Goal: Information Seeking & Learning: Learn about a topic

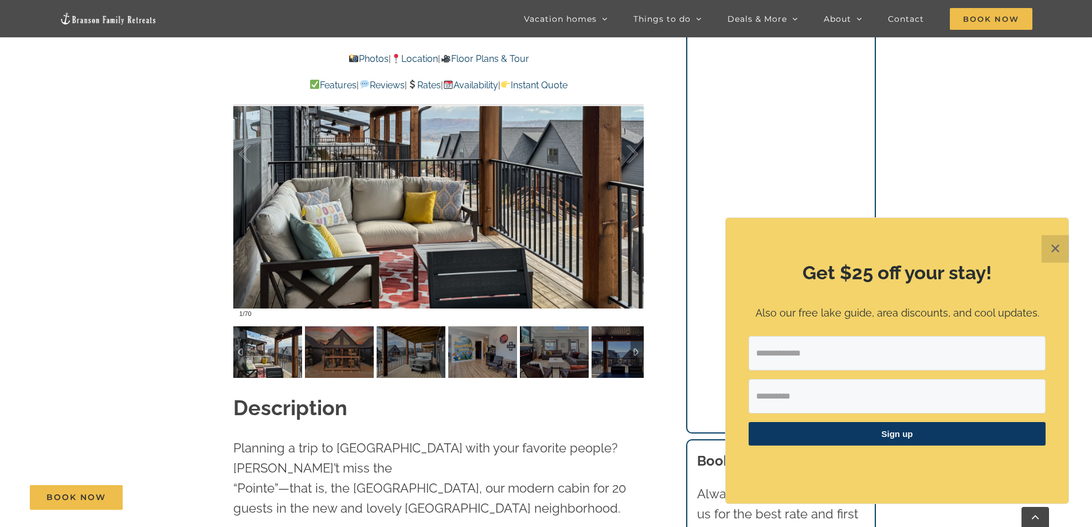
scroll to position [1090, 0]
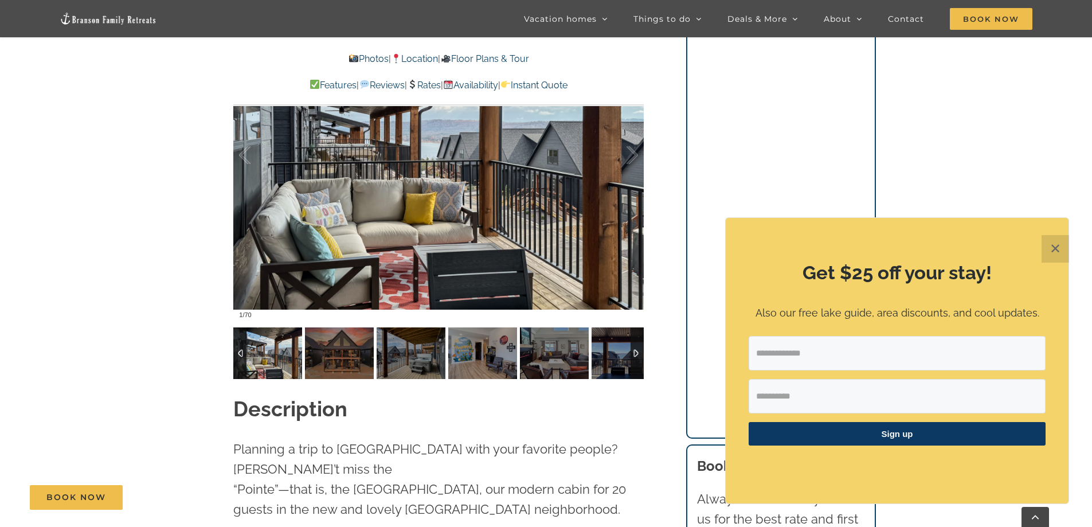
click at [639, 358] on div at bounding box center [637, 353] width 13 height 52
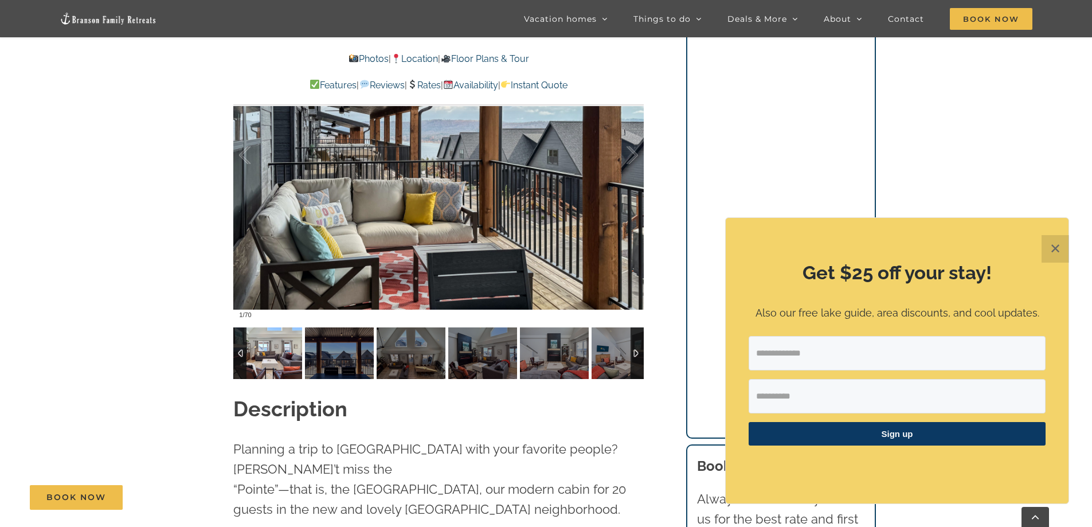
click at [295, 357] on img at bounding box center [267, 353] width 69 height 52
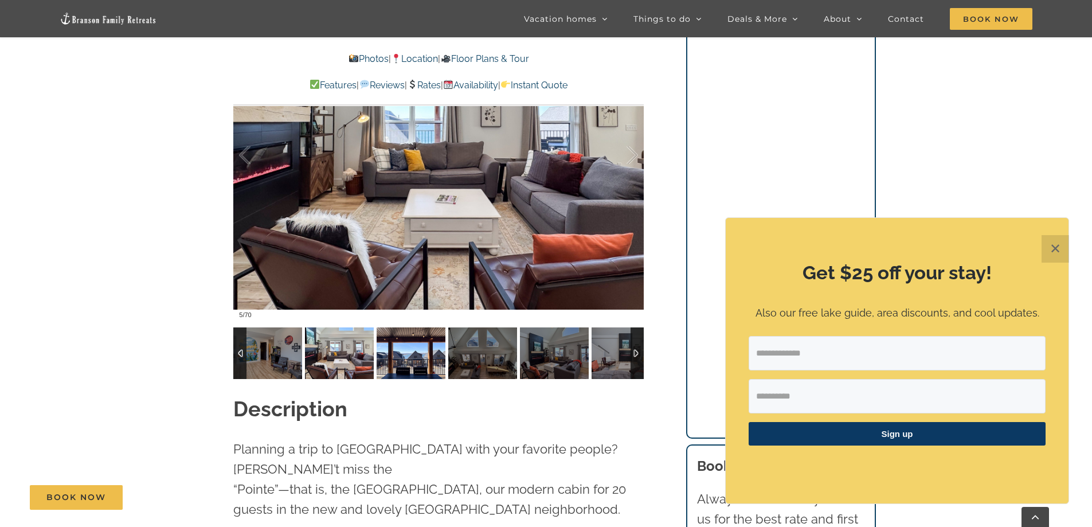
click at [390, 353] on img at bounding box center [411, 353] width 69 height 52
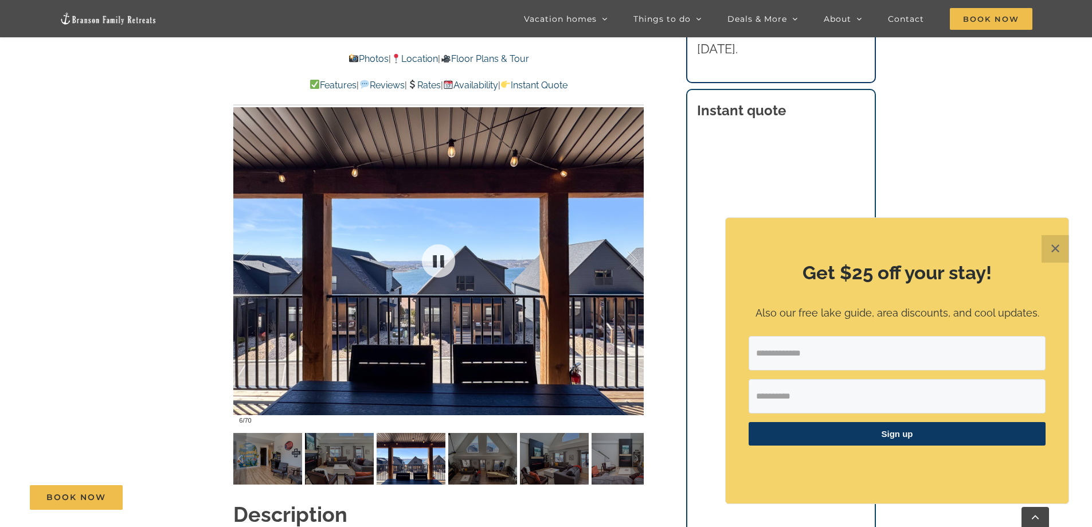
scroll to position [975, 0]
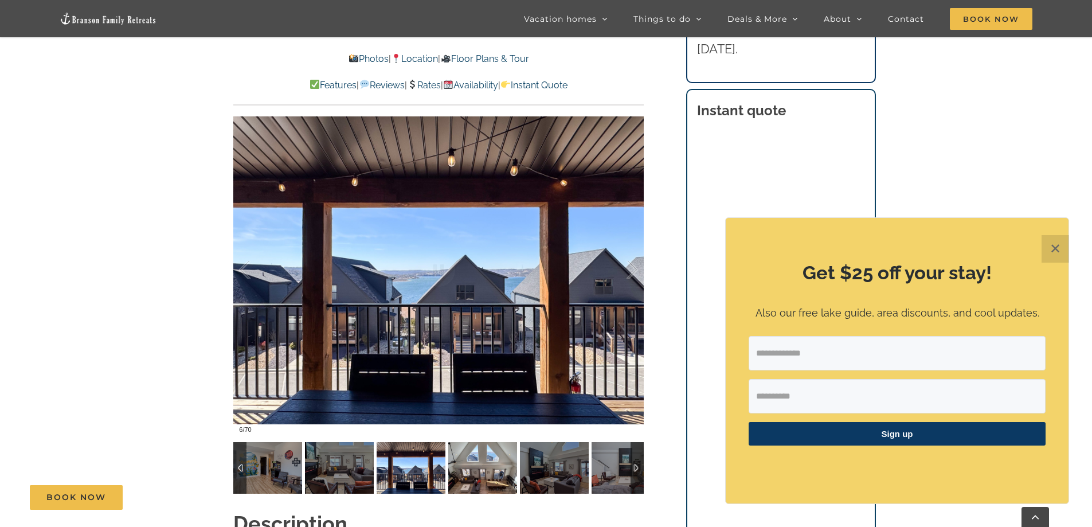
click at [471, 452] on img at bounding box center [482, 468] width 69 height 52
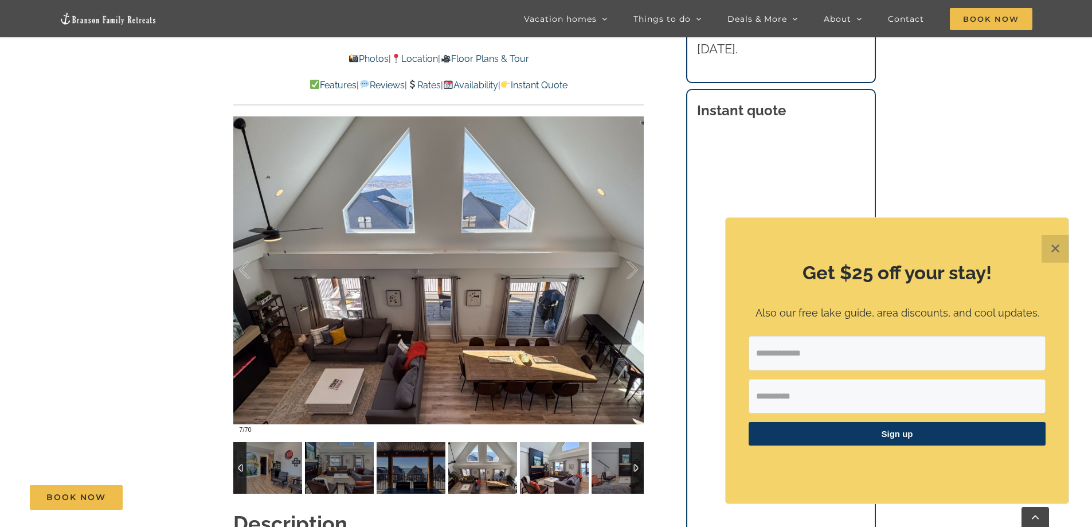
click at [548, 479] on img at bounding box center [554, 468] width 69 height 52
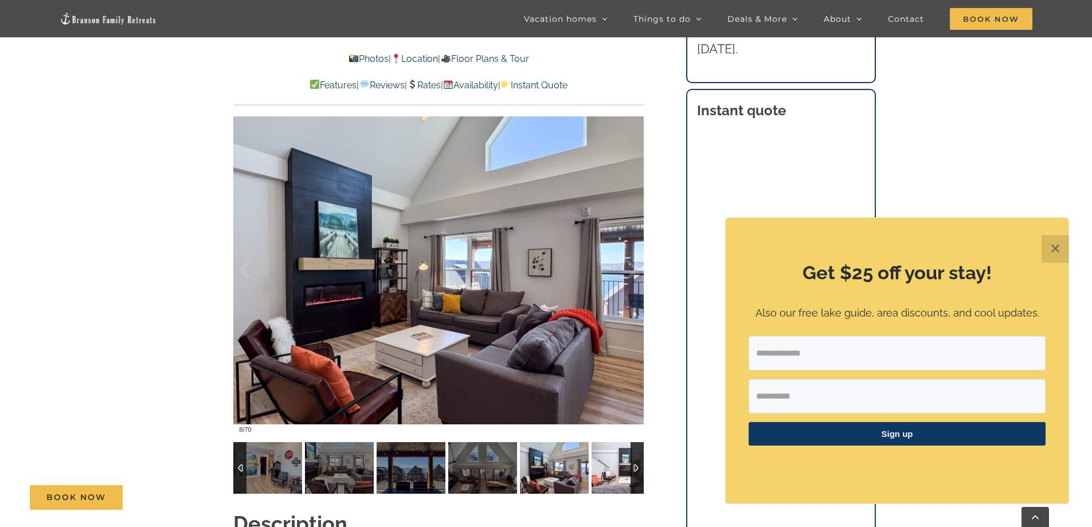
click at [608, 467] on img at bounding box center [626, 468] width 69 height 52
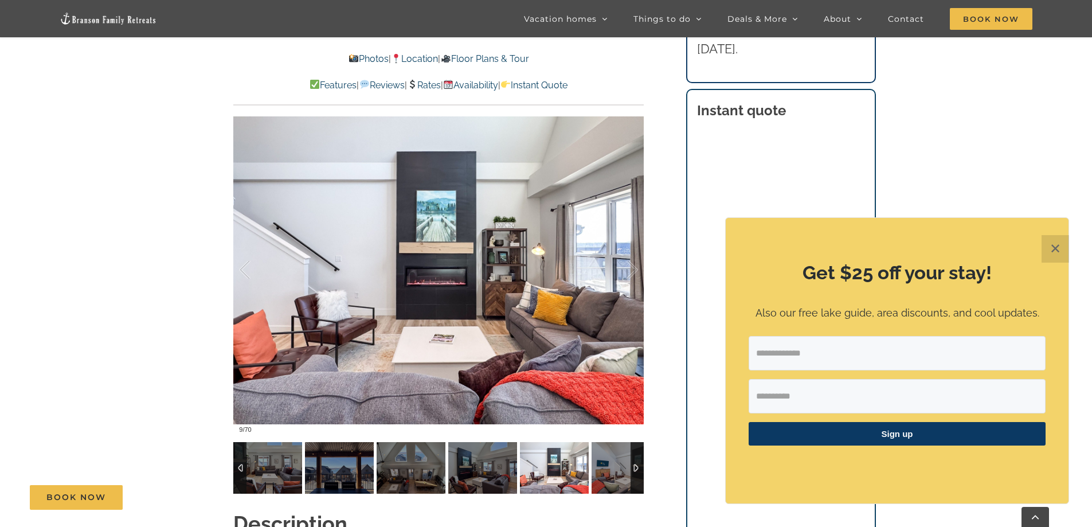
click at [641, 467] on div at bounding box center [637, 468] width 13 height 52
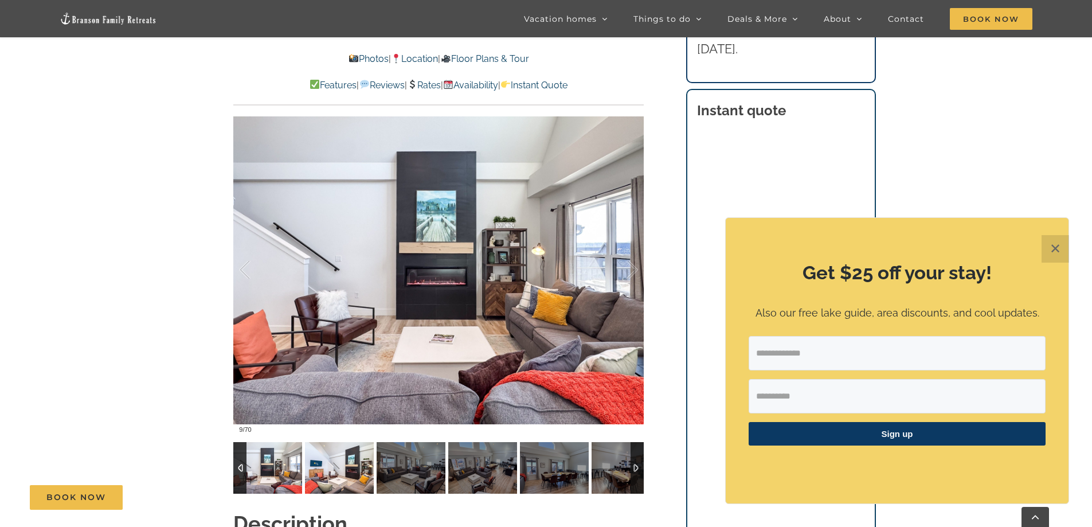
click at [377, 464] on img at bounding box center [411, 468] width 69 height 52
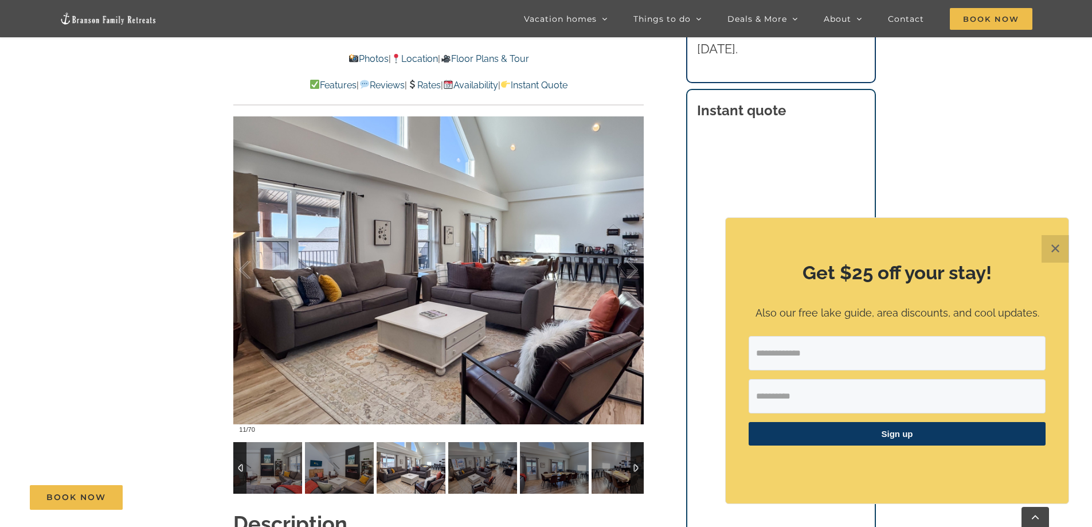
click at [436, 467] on img at bounding box center [411, 468] width 69 height 52
click at [491, 463] on img at bounding box center [482, 468] width 69 height 52
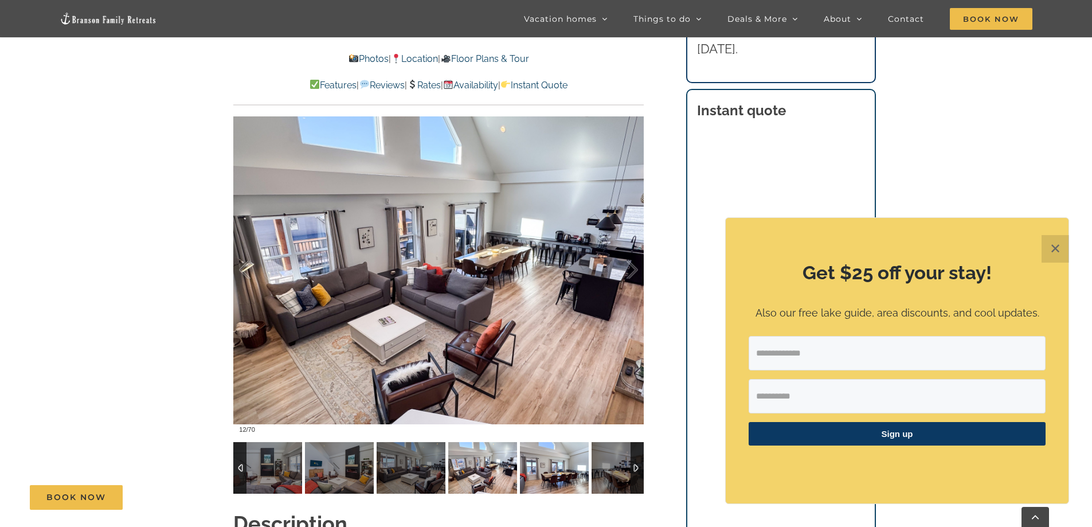
click at [545, 464] on img at bounding box center [554, 468] width 69 height 52
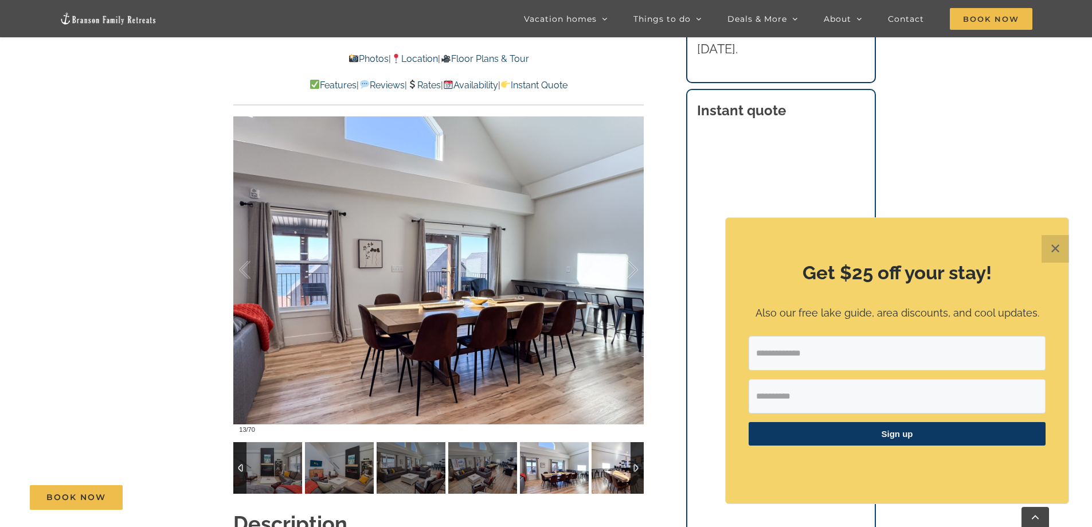
click at [612, 470] on img at bounding box center [626, 468] width 69 height 52
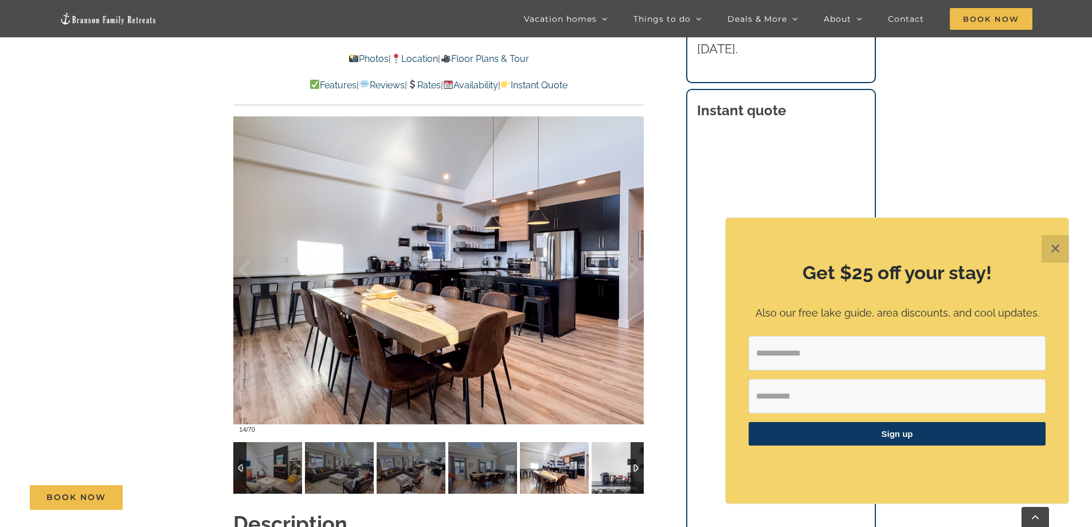
click at [600, 460] on img at bounding box center [626, 468] width 69 height 52
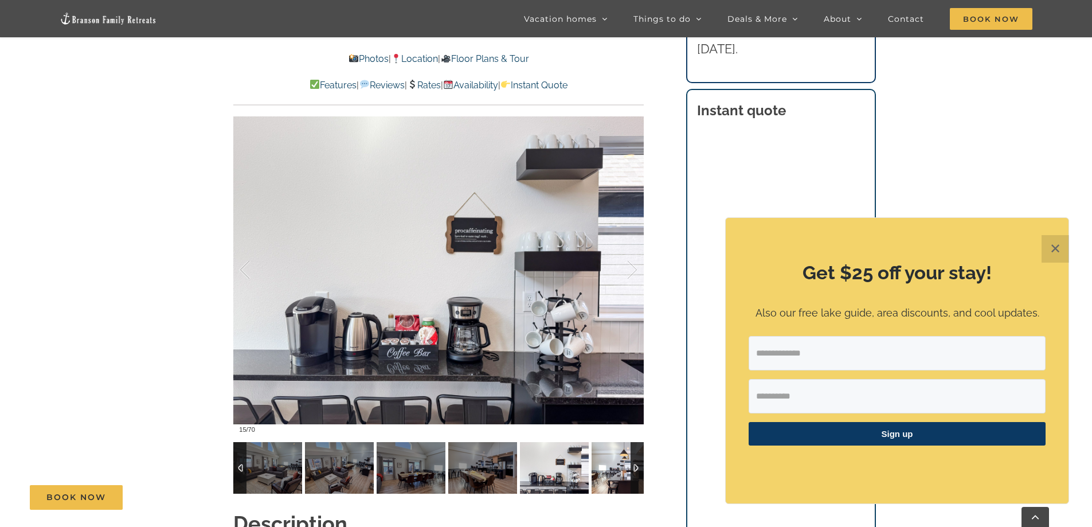
click at [602, 468] on img at bounding box center [626, 468] width 69 height 52
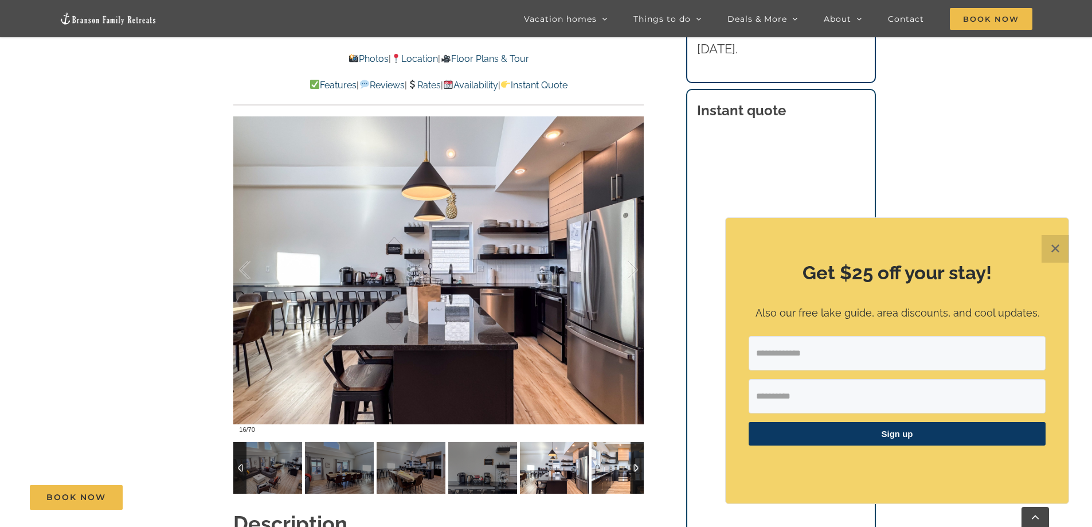
click at [600, 462] on img at bounding box center [626, 468] width 69 height 52
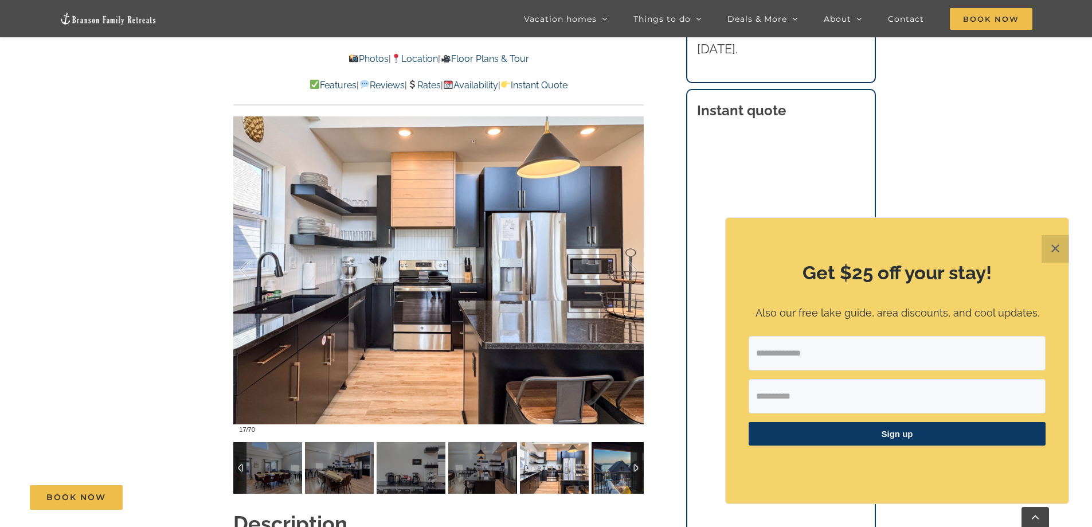
click at [600, 462] on img at bounding box center [626, 468] width 69 height 52
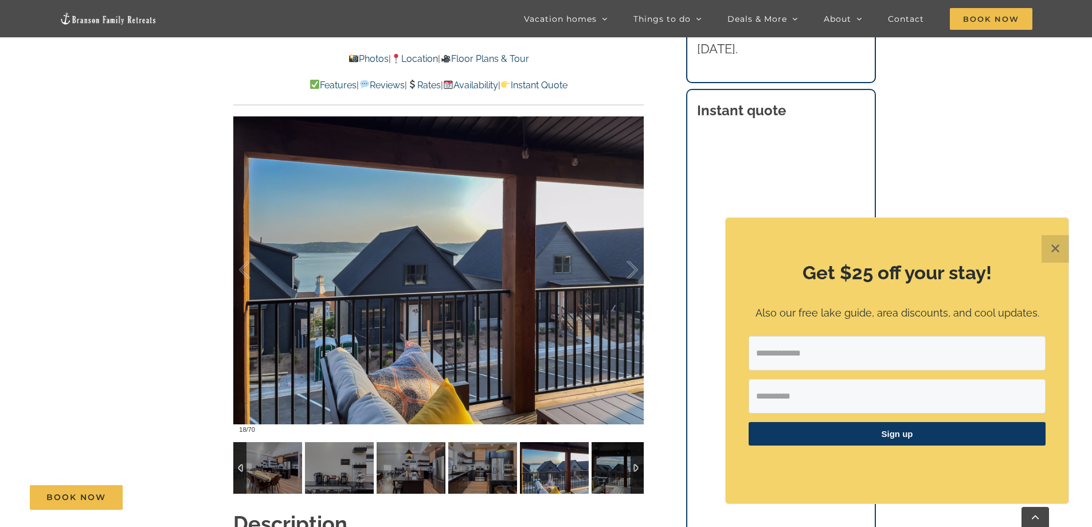
click at [555, 467] on img at bounding box center [554, 468] width 69 height 52
click at [606, 468] on img at bounding box center [626, 468] width 69 height 52
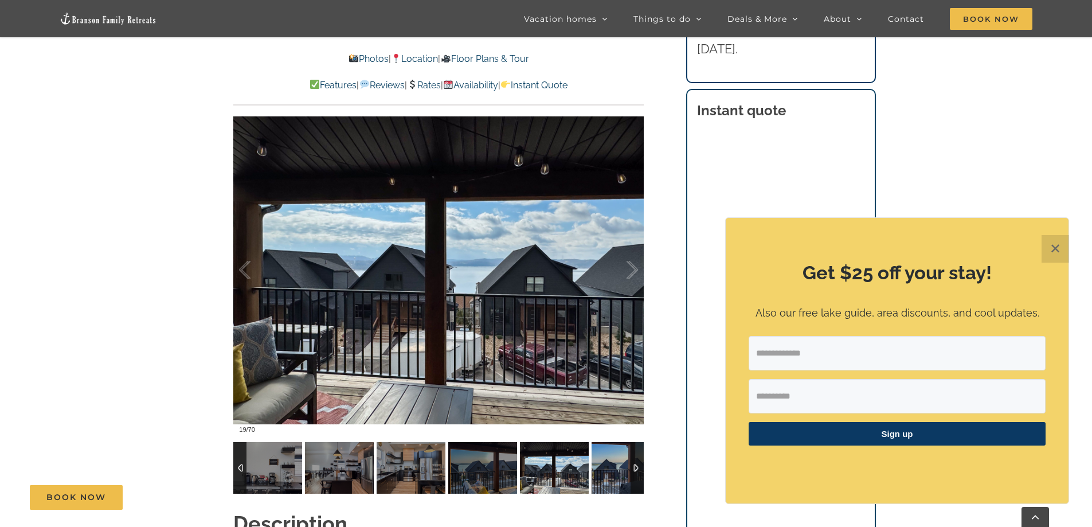
click at [606, 468] on img at bounding box center [626, 468] width 69 height 52
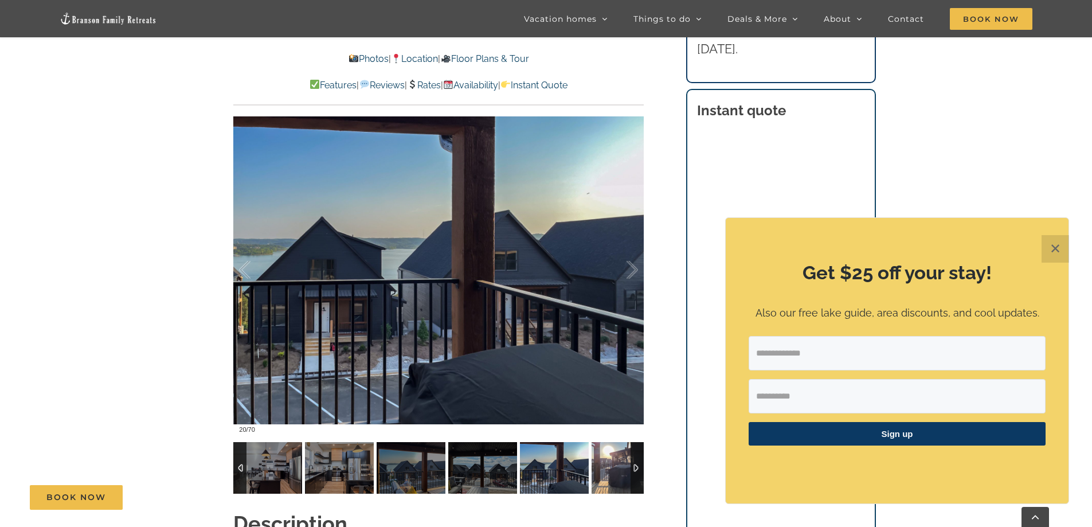
click at [606, 468] on img at bounding box center [626, 468] width 69 height 52
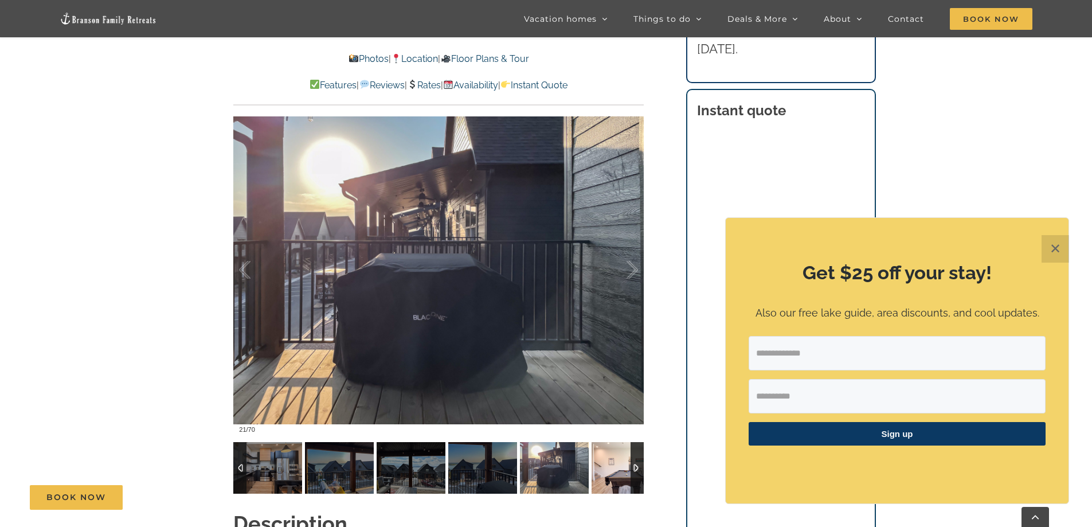
click at [606, 468] on img at bounding box center [626, 468] width 69 height 52
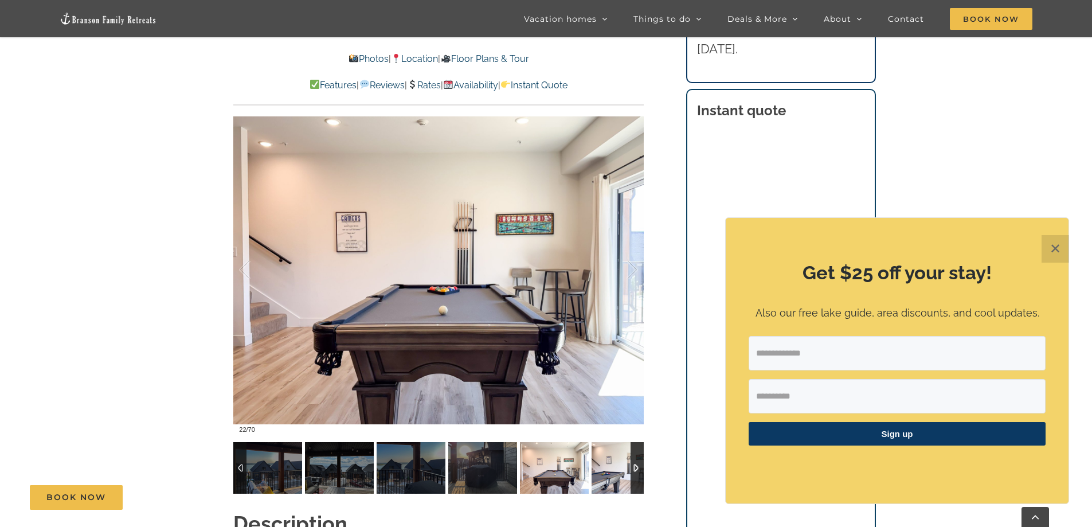
click at [606, 468] on img at bounding box center [626, 468] width 69 height 52
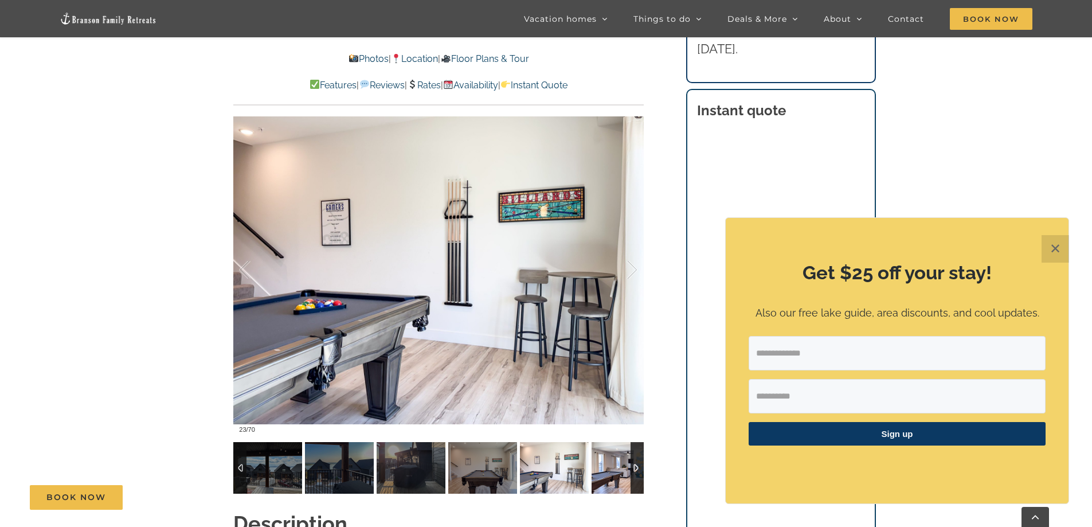
click at [606, 468] on img at bounding box center [626, 468] width 69 height 52
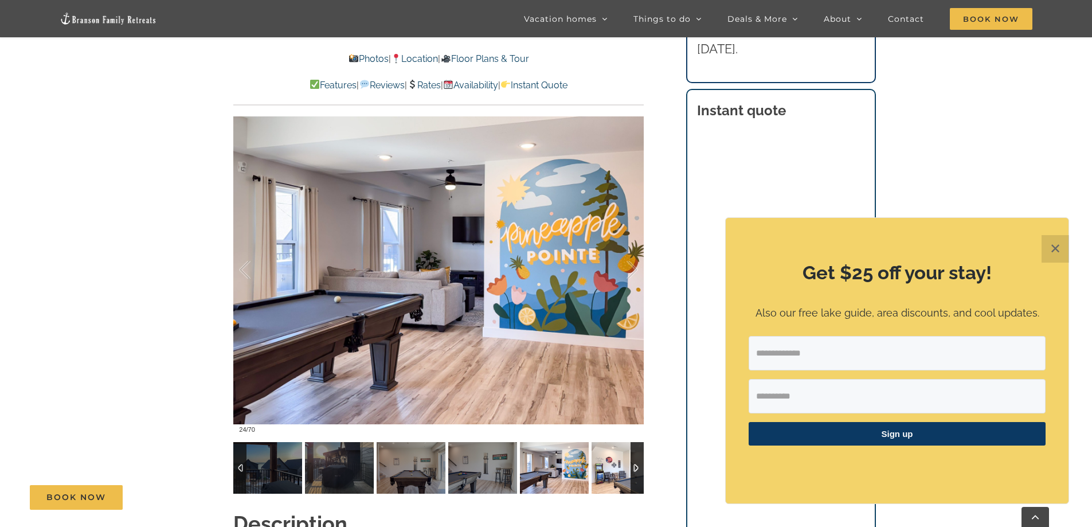
click at [606, 468] on img at bounding box center [626, 468] width 69 height 52
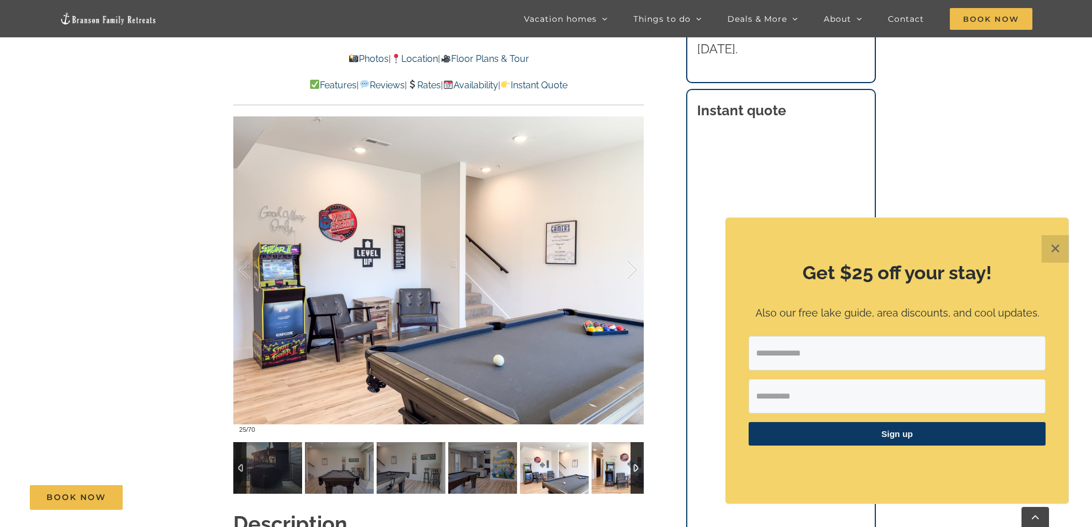
click at [606, 468] on img at bounding box center [626, 468] width 69 height 52
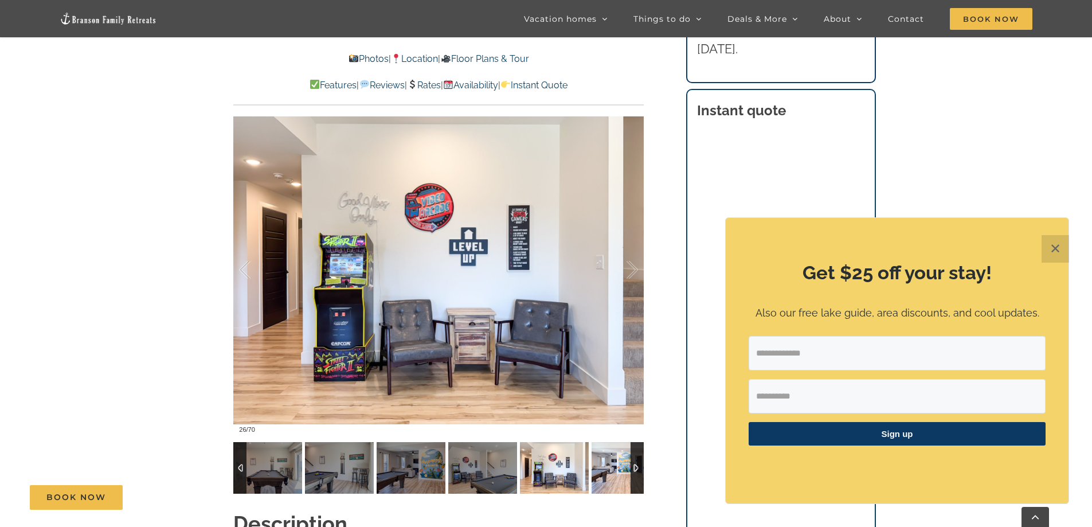
click at [606, 468] on img at bounding box center [626, 468] width 69 height 52
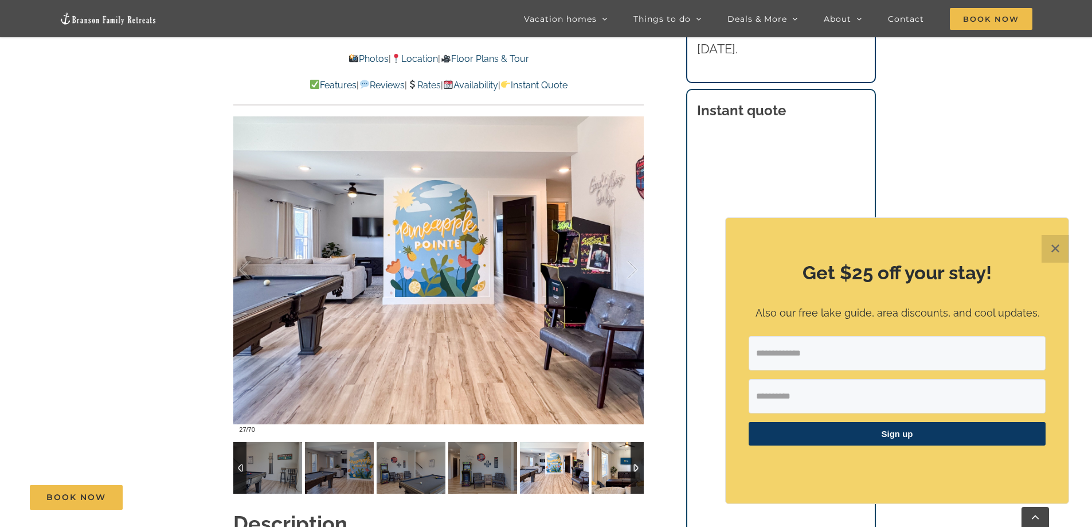
click at [606, 468] on img at bounding box center [626, 468] width 69 height 52
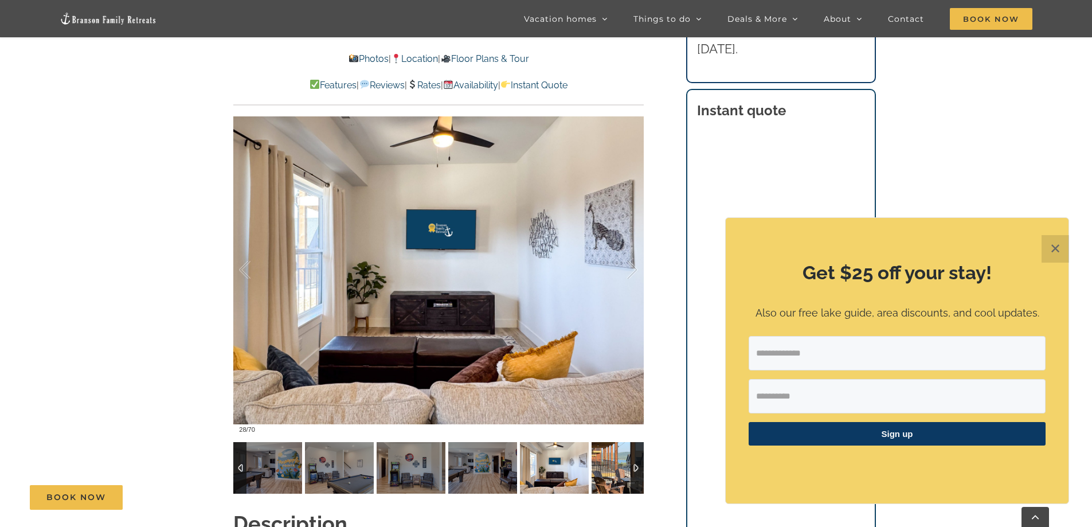
click at [606, 468] on img at bounding box center [626, 468] width 69 height 52
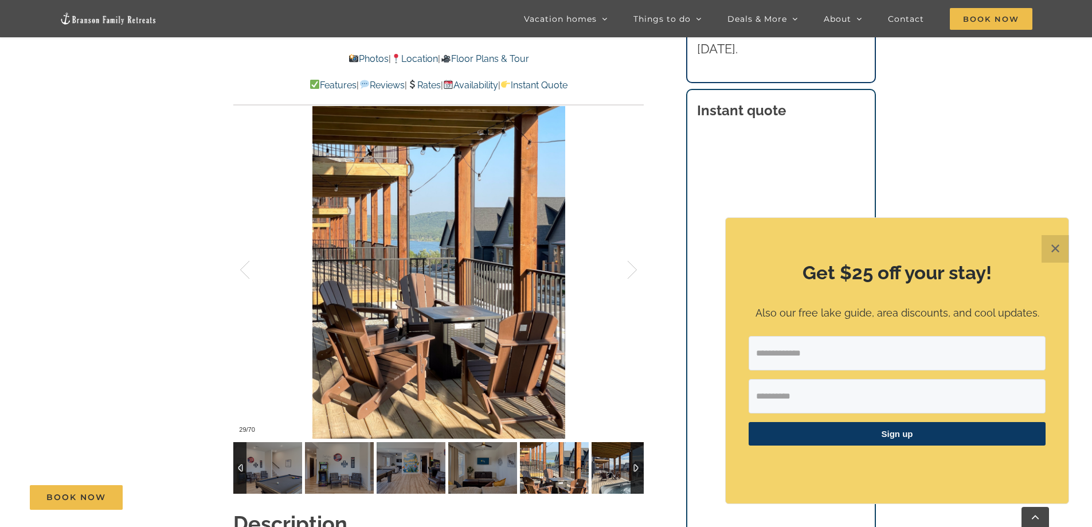
click at [606, 468] on img at bounding box center [626, 468] width 69 height 52
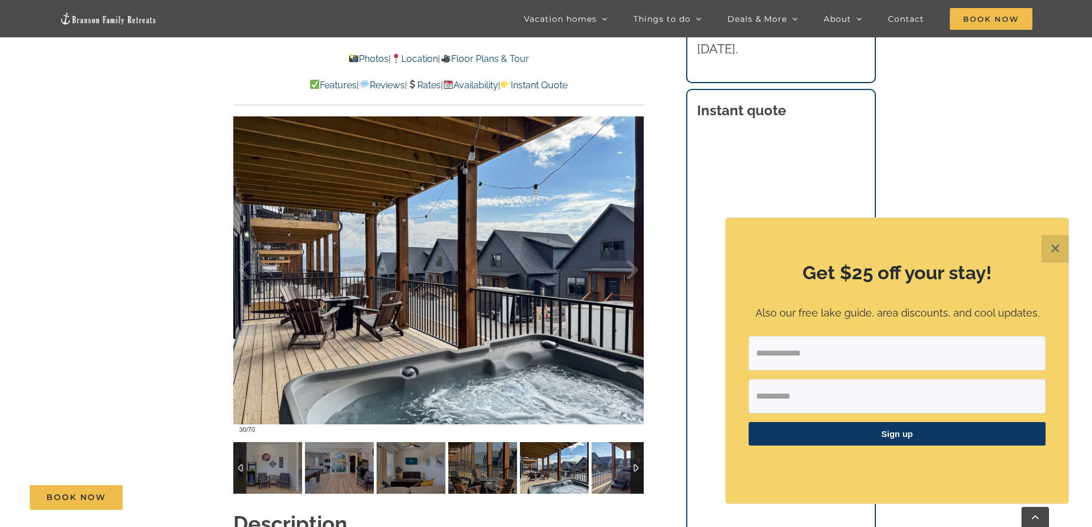
click at [606, 468] on img at bounding box center [626, 468] width 69 height 52
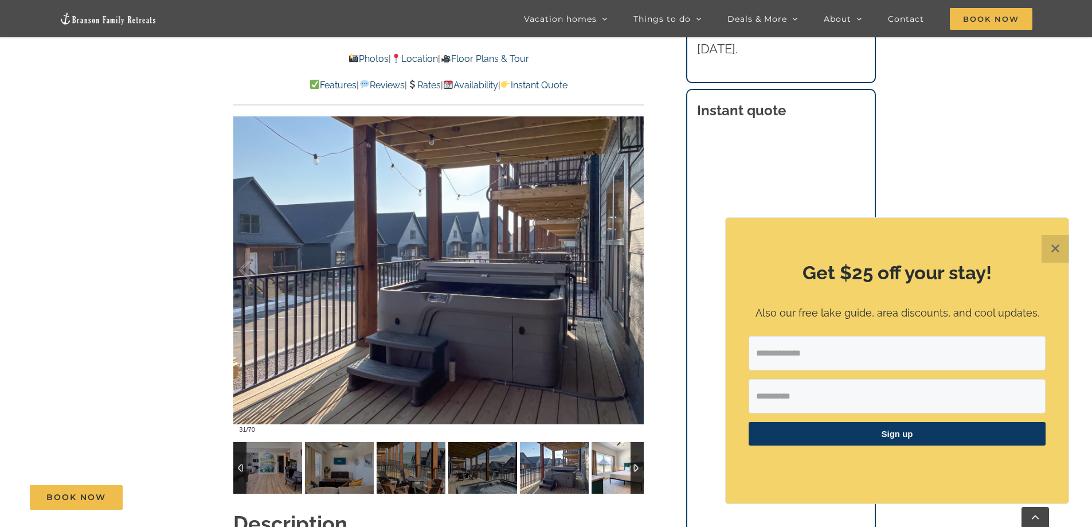
click at [606, 468] on img at bounding box center [626, 468] width 69 height 52
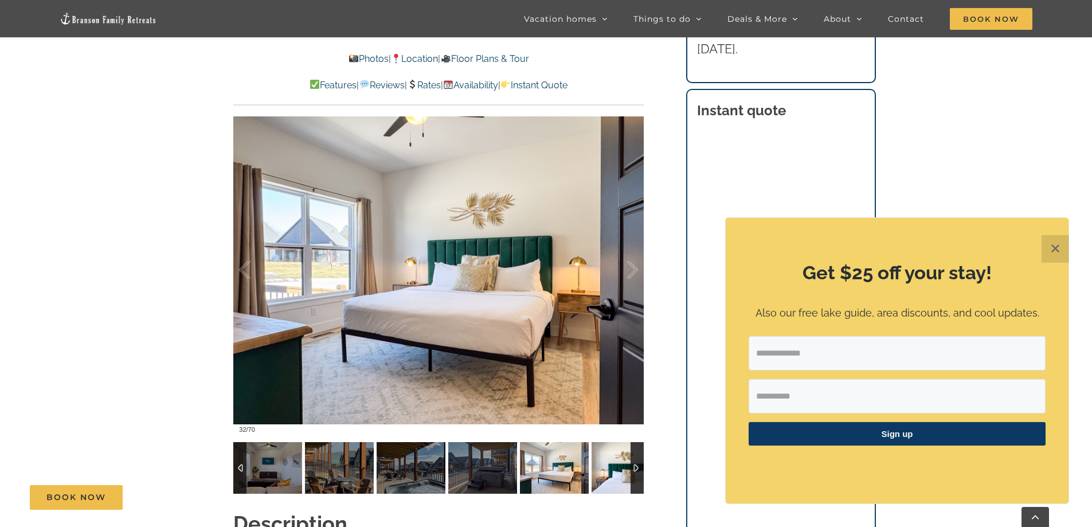
click at [606, 468] on img at bounding box center [626, 468] width 69 height 52
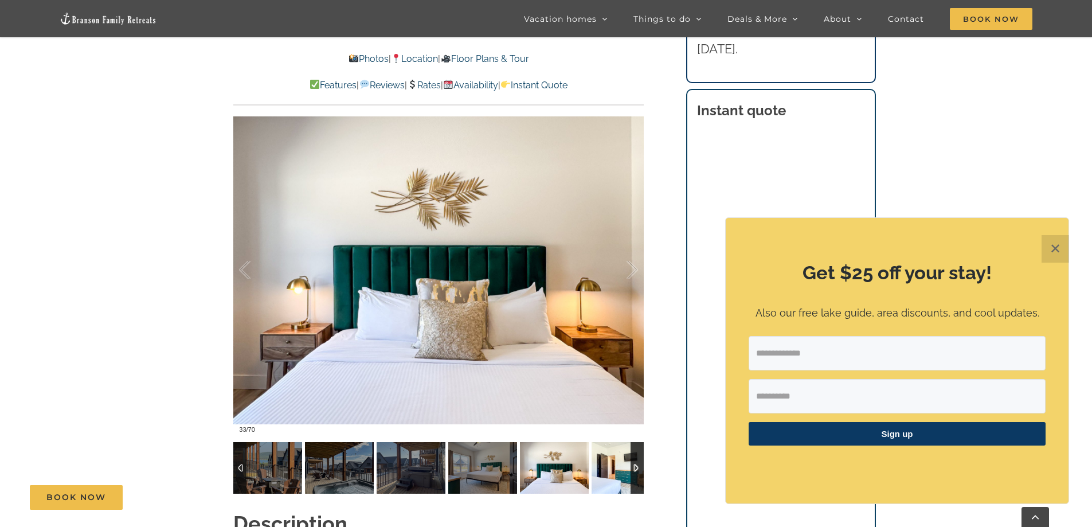
click at [606, 468] on img at bounding box center [626, 468] width 69 height 52
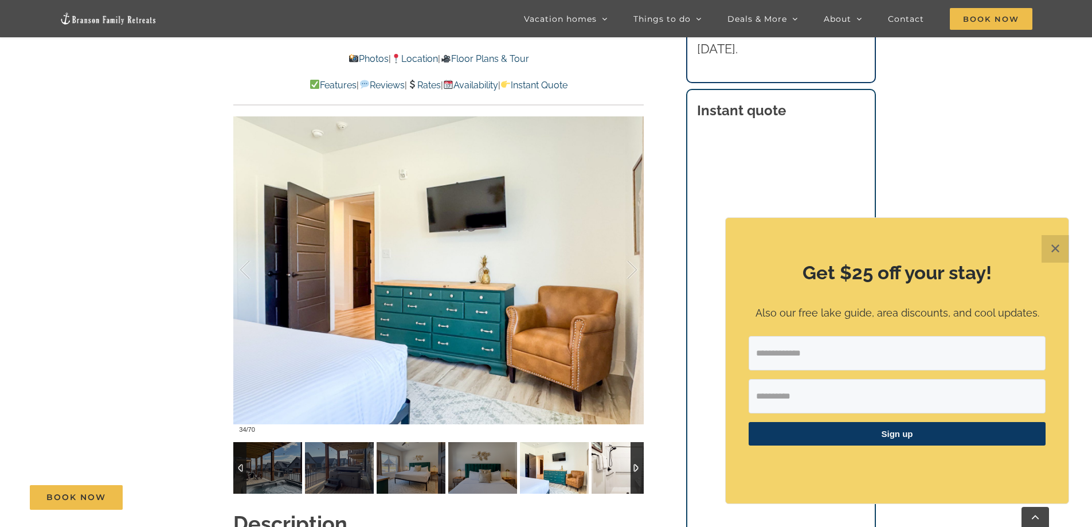
click at [606, 468] on img at bounding box center [626, 468] width 69 height 52
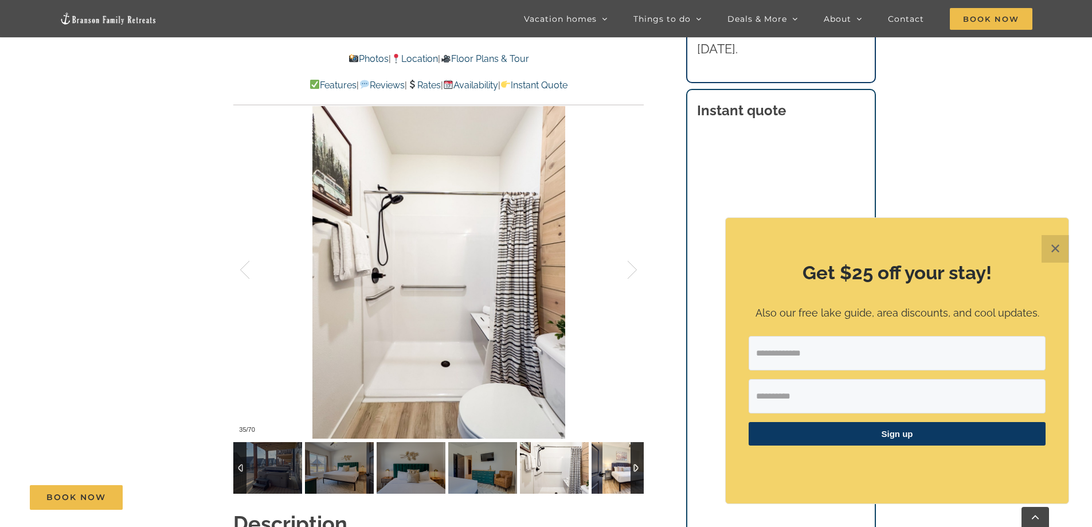
click at [606, 468] on img at bounding box center [626, 468] width 69 height 52
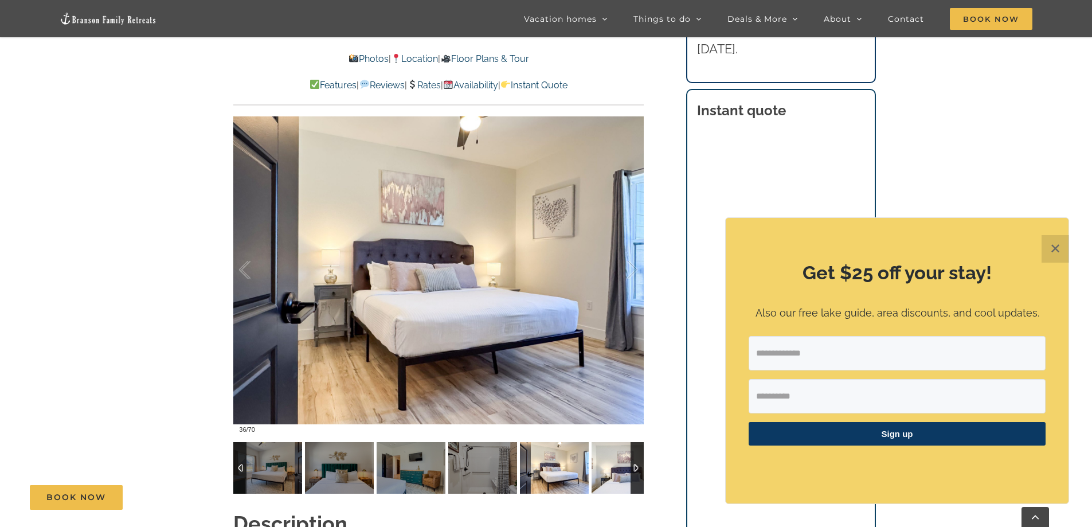
click at [606, 468] on img at bounding box center [626, 468] width 69 height 52
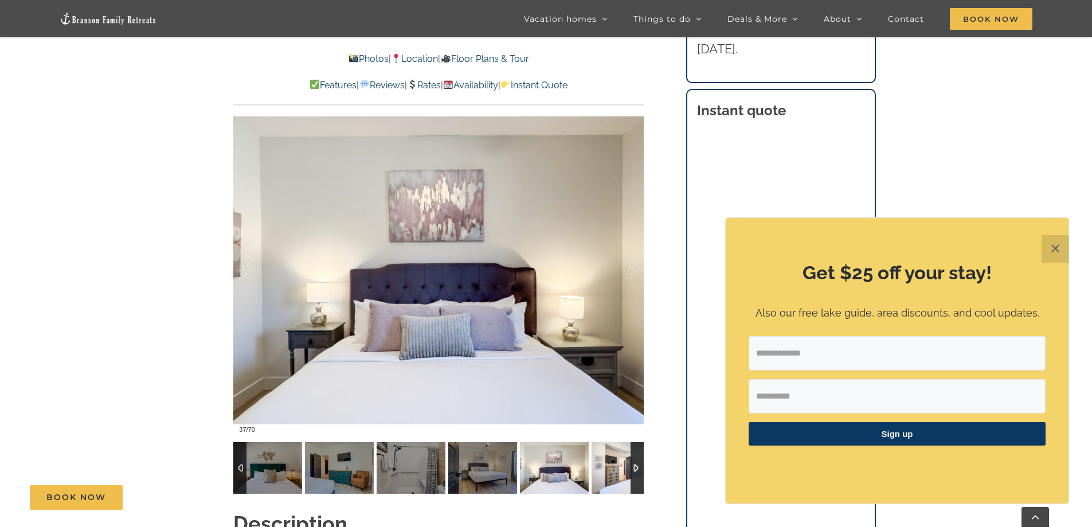
click at [606, 468] on img at bounding box center [626, 468] width 69 height 52
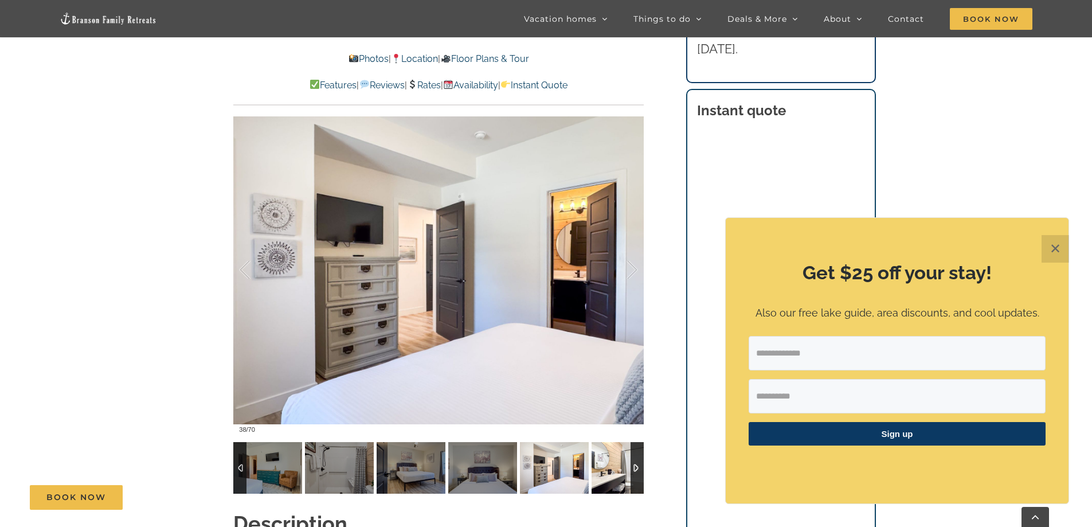
click at [606, 468] on img at bounding box center [626, 468] width 69 height 52
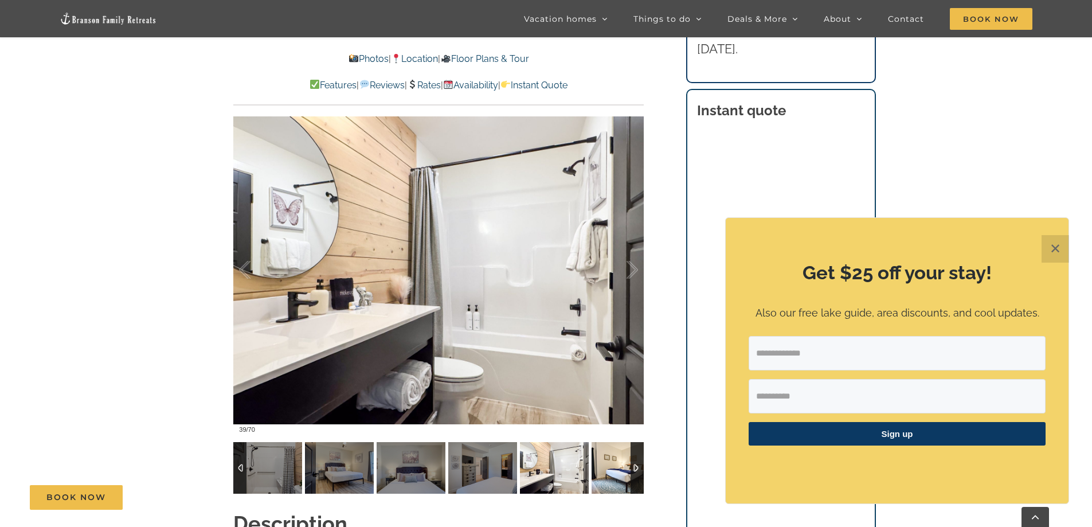
click at [606, 468] on img at bounding box center [626, 468] width 69 height 52
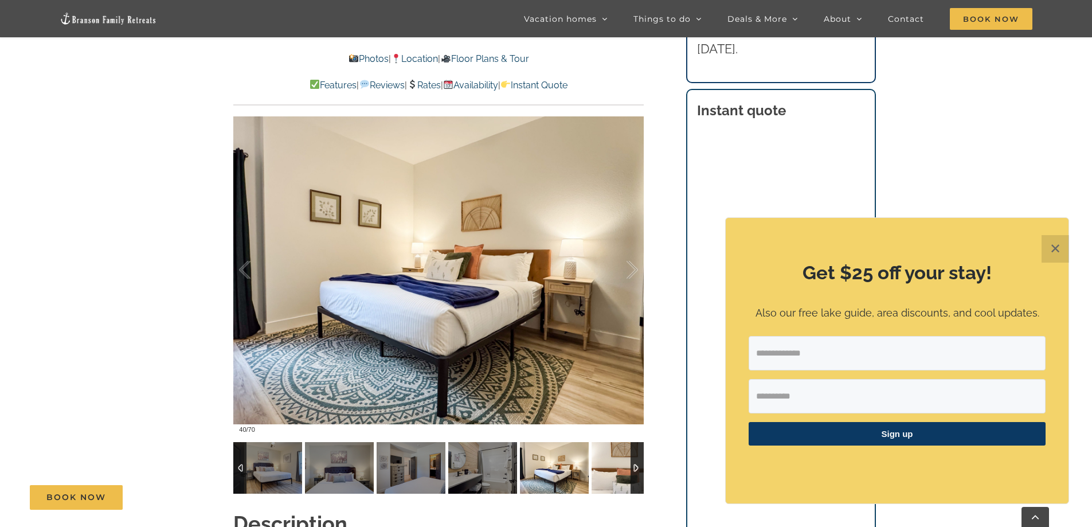
click at [606, 468] on img at bounding box center [626, 468] width 69 height 52
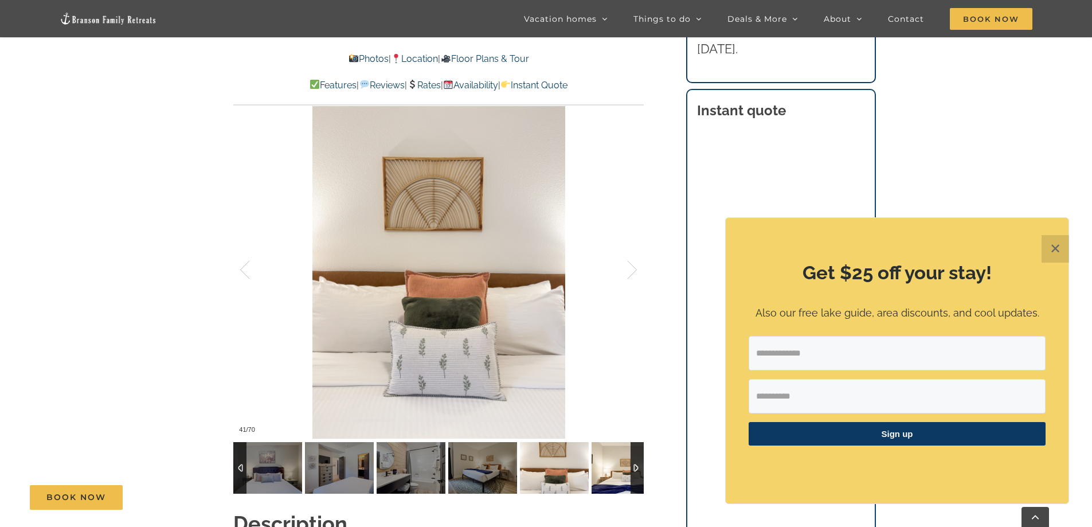
click at [606, 468] on img at bounding box center [626, 468] width 69 height 52
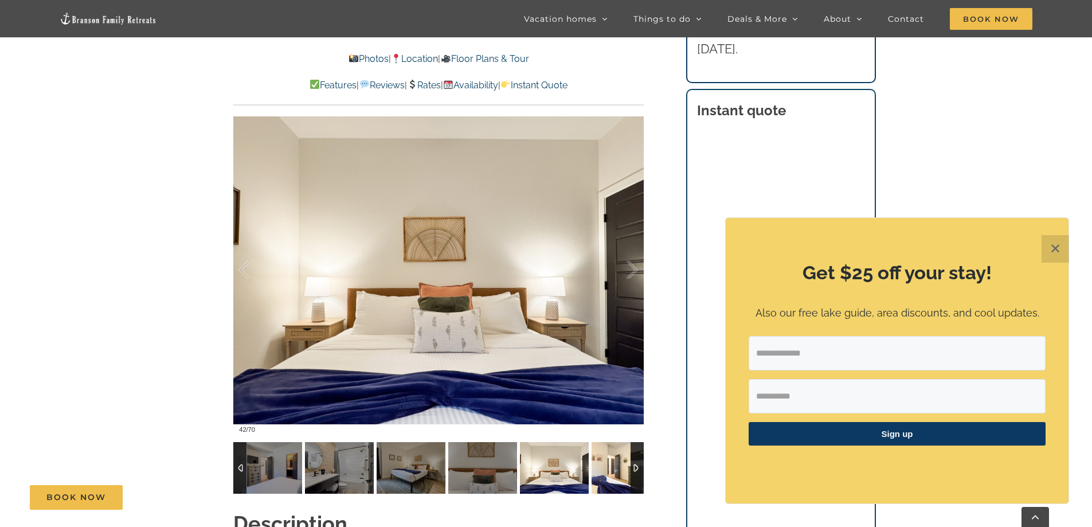
click at [606, 468] on img at bounding box center [626, 468] width 69 height 52
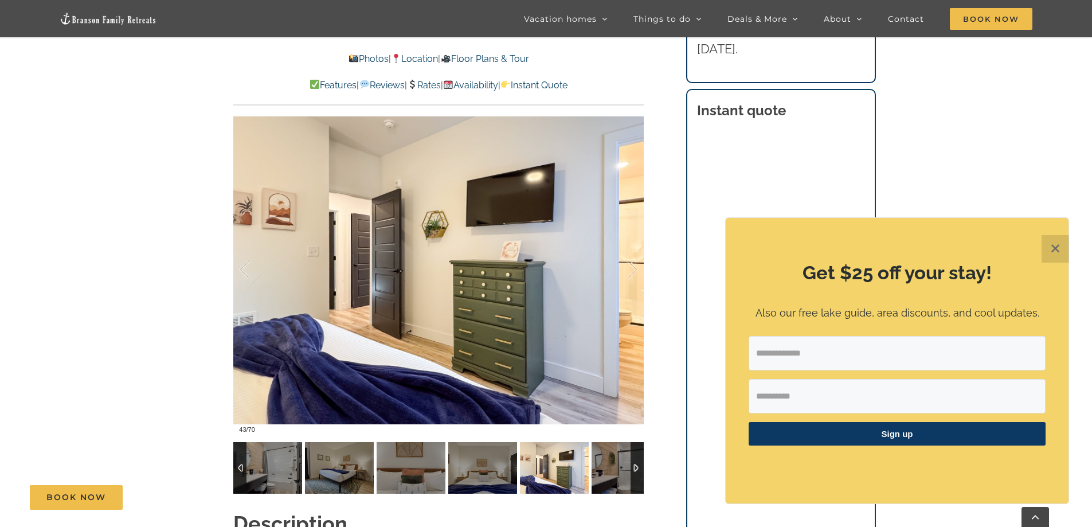
click at [589, 468] on img at bounding box center [554, 468] width 69 height 52
click at [606, 468] on img at bounding box center [626, 468] width 69 height 52
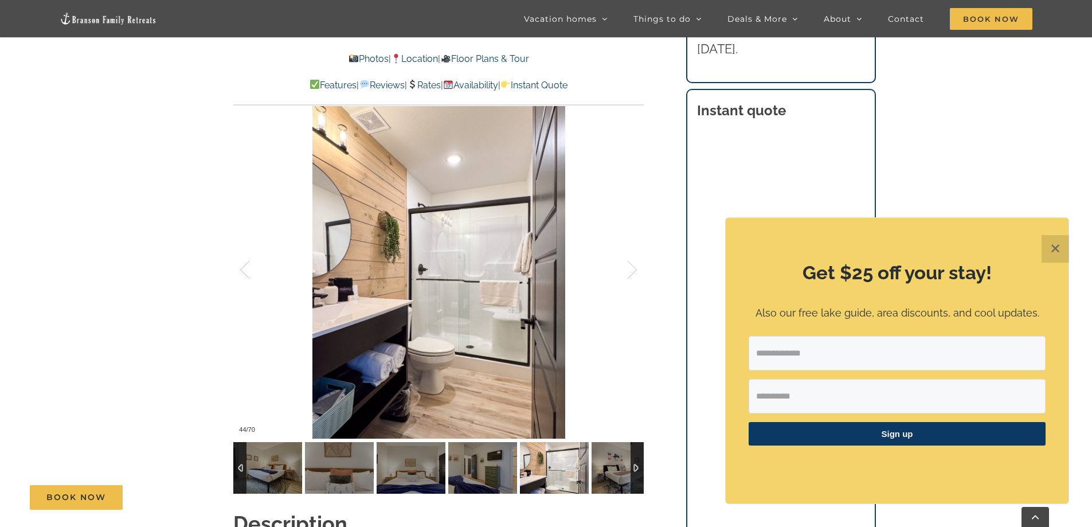
click at [634, 474] on div at bounding box center [637, 468] width 13 height 52
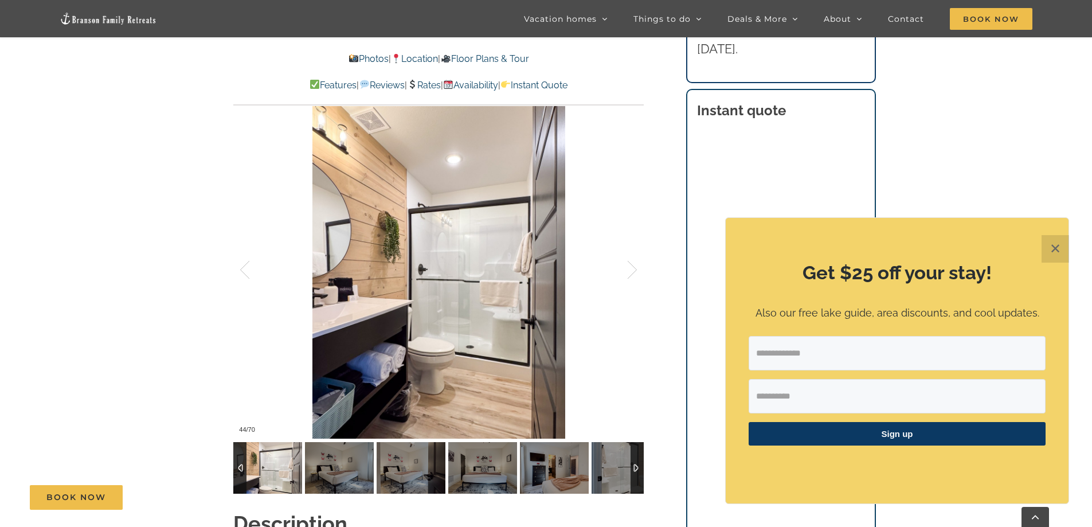
click at [634, 474] on div at bounding box center [637, 468] width 13 height 52
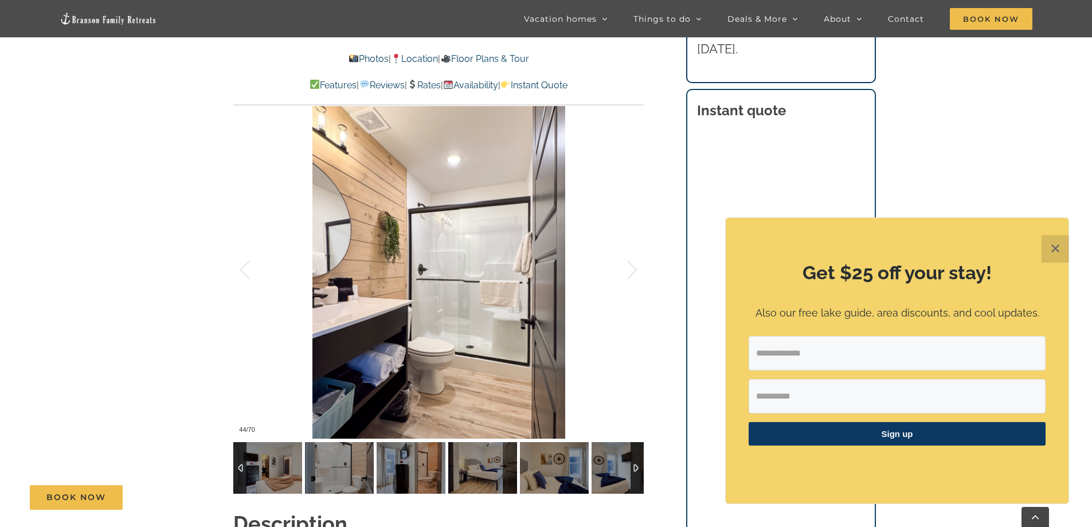
click at [634, 474] on div at bounding box center [637, 468] width 13 height 52
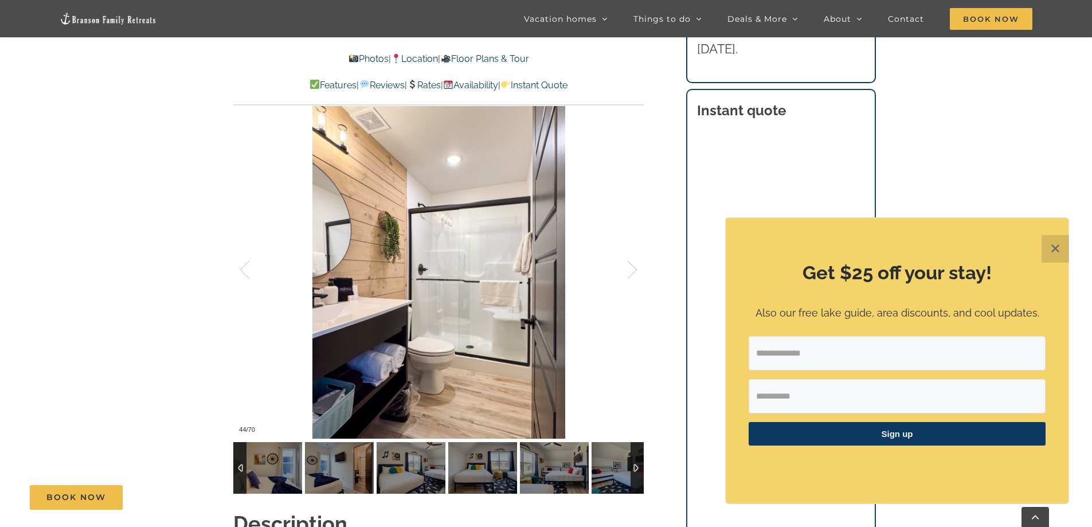
click at [634, 474] on div at bounding box center [637, 468] width 13 height 52
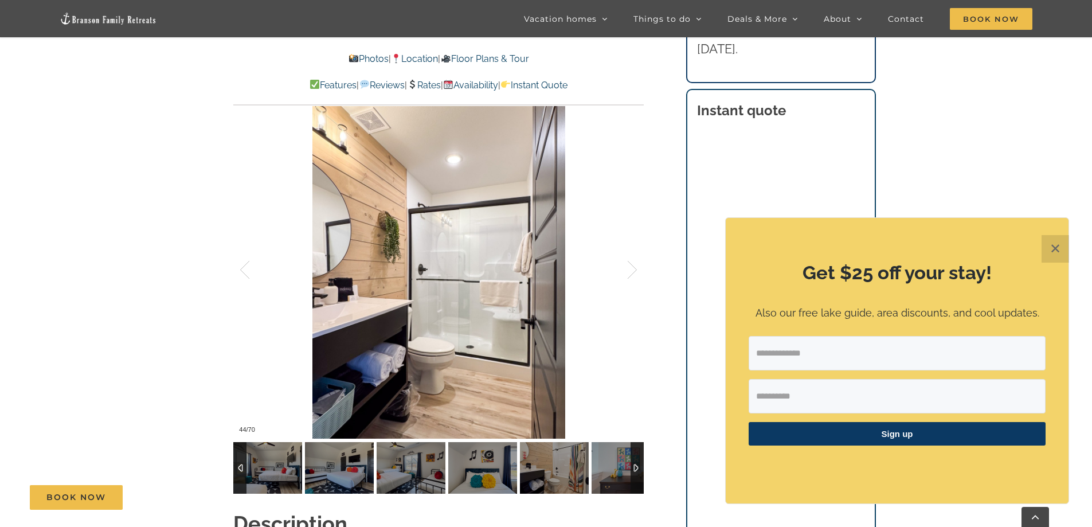
click at [634, 474] on div at bounding box center [637, 468] width 13 height 52
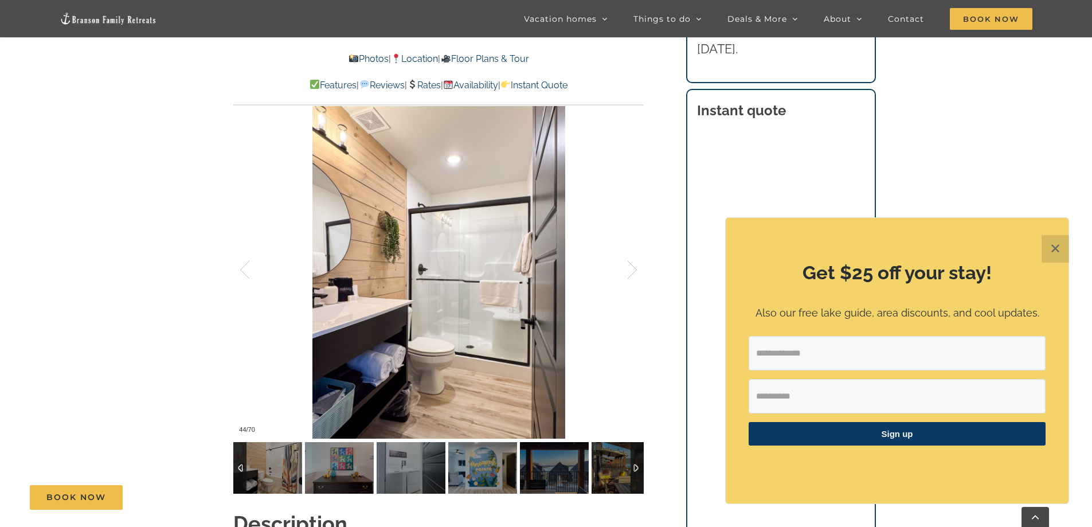
click at [634, 474] on div at bounding box center [637, 468] width 13 height 52
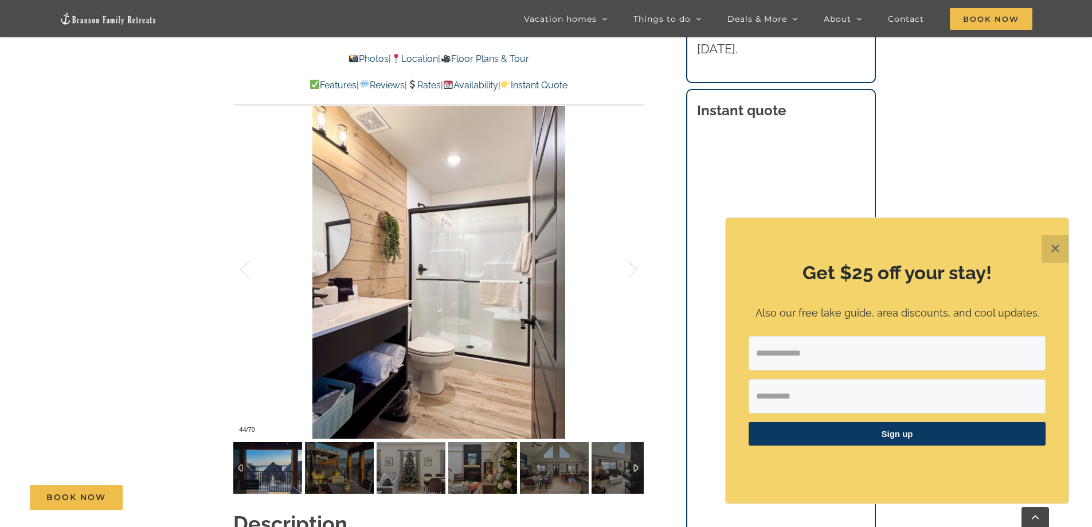
click at [260, 463] on img at bounding box center [267, 468] width 69 height 52
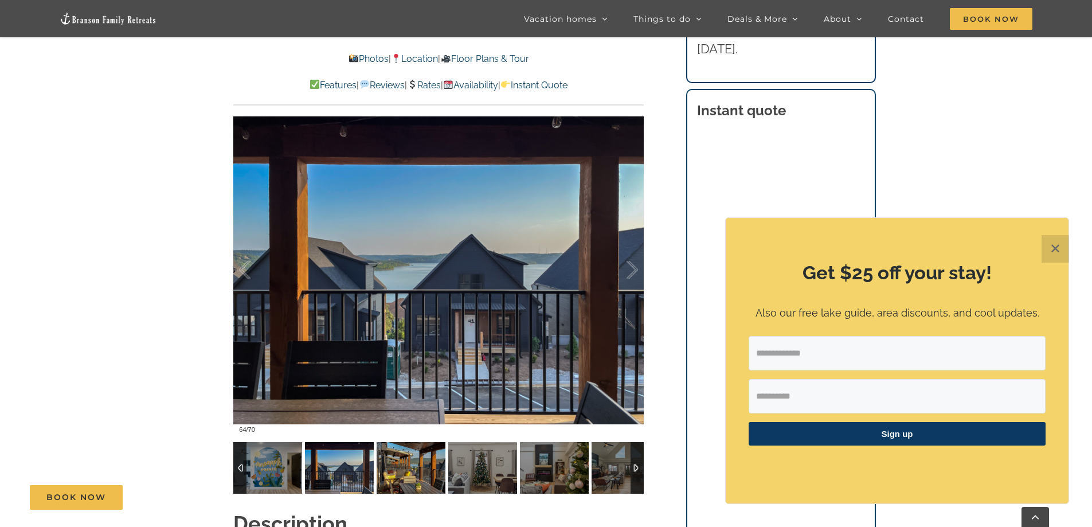
click at [397, 480] on img at bounding box center [411, 468] width 69 height 52
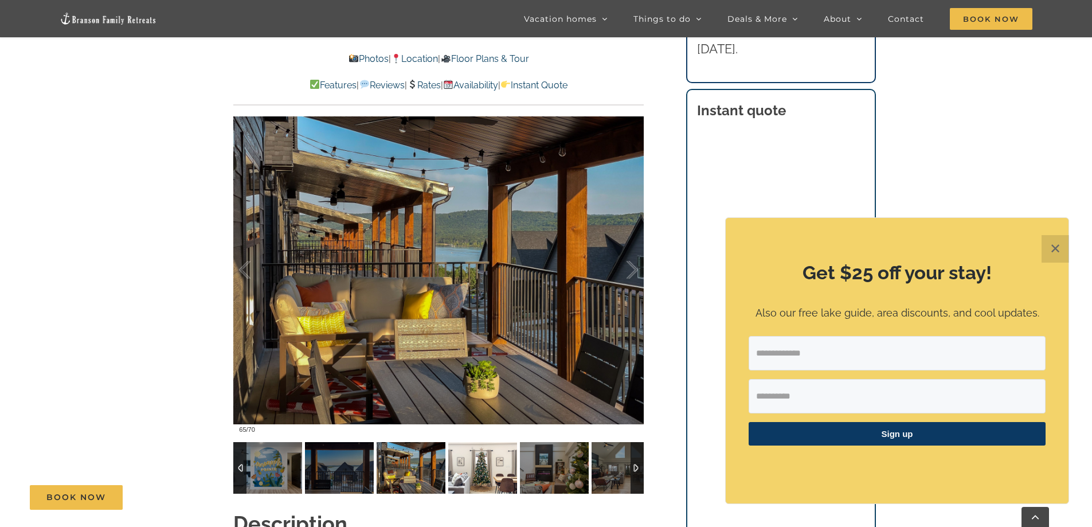
click at [455, 476] on img at bounding box center [482, 468] width 69 height 52
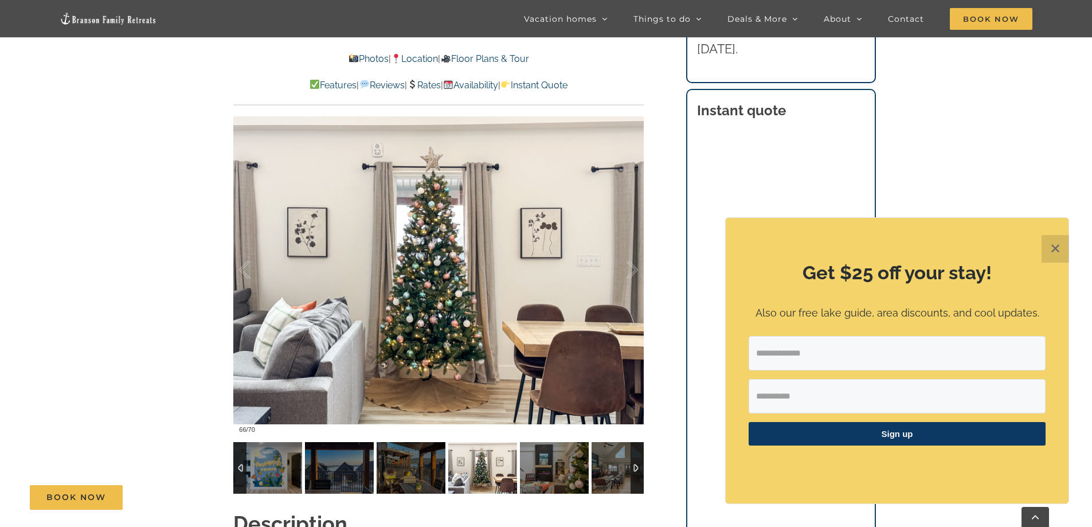
click at [563, 463] on img at bounding box center [554, 468] width 69 height 52
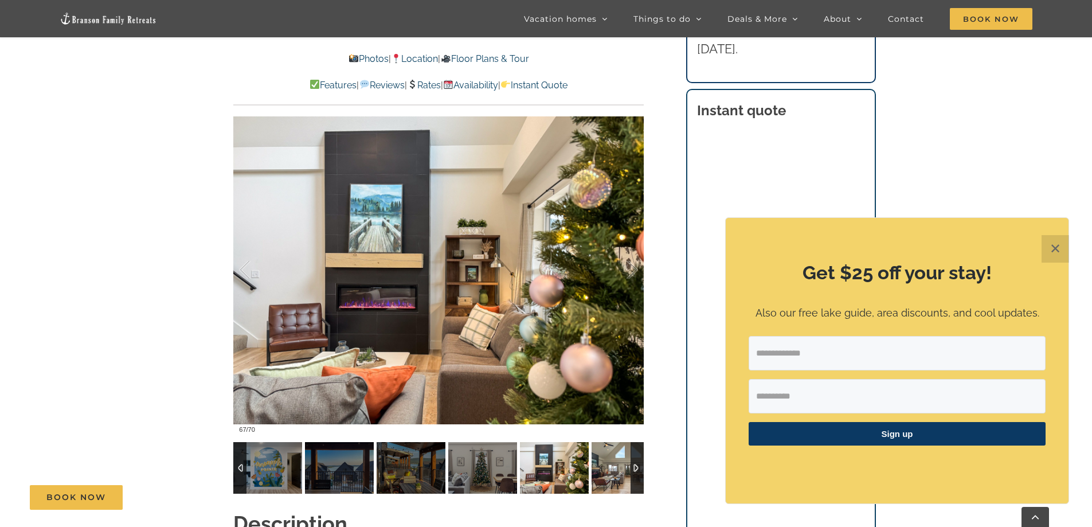
click at [614, 484] on img at bounding box center [626, 468] width 69 height 52
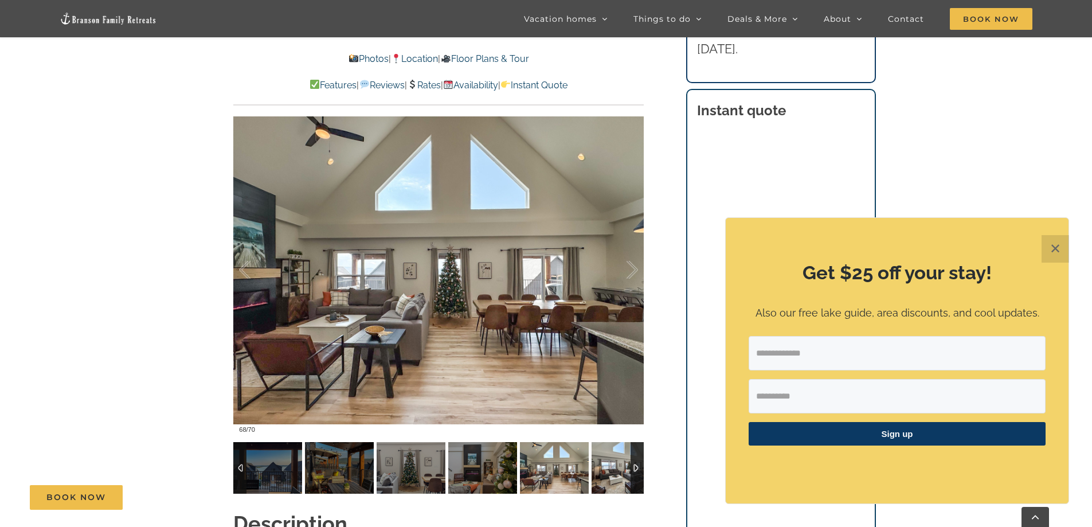
click at [622, 481] on img at bounding box center [626, 468] width 69 height 52
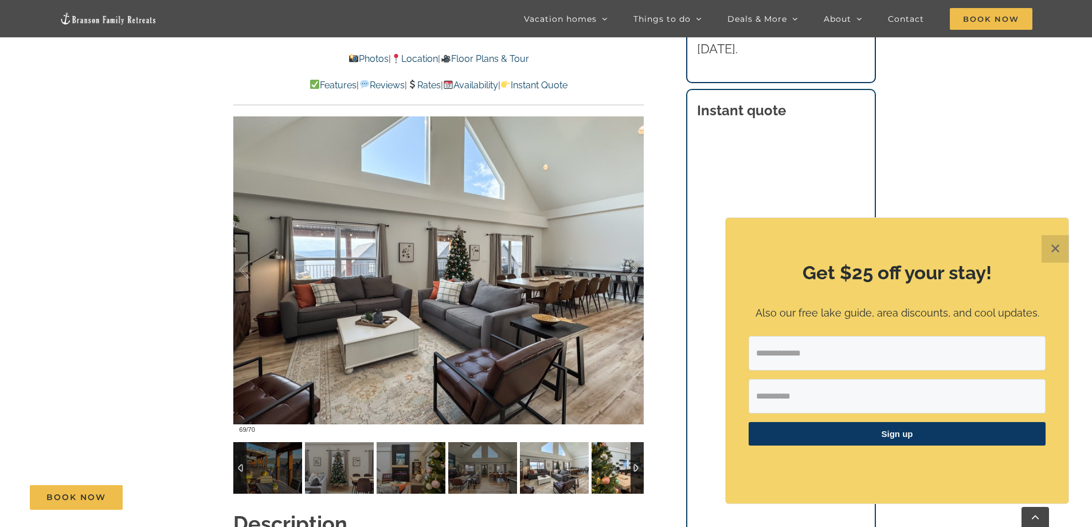
click at [619, 476] on img at bounding box center [626, 468] width 69 height 52
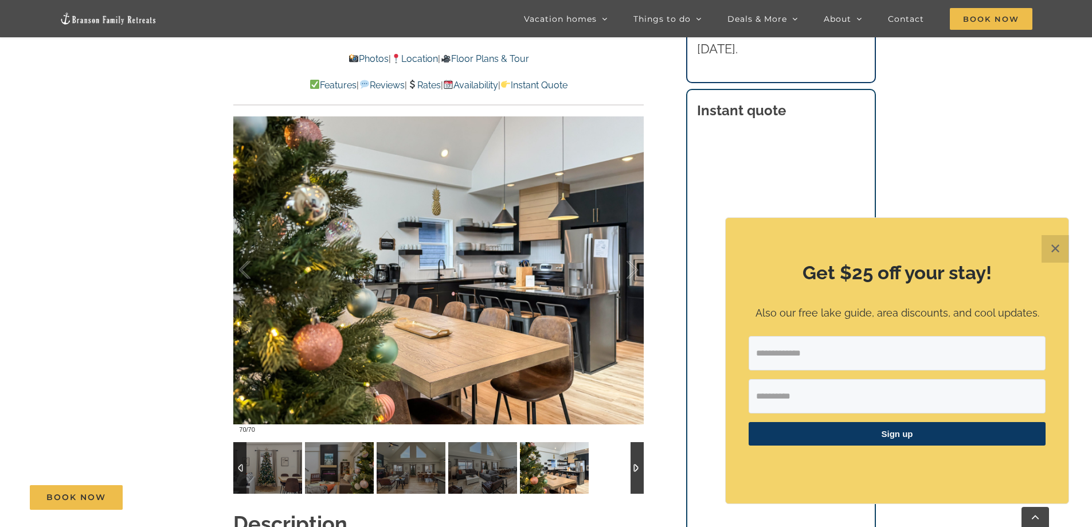
click at [619, 476] on div at bounding box center [438, 468] width 411 height 52
click at [629, 275] on div at bounding box center [621, 270] width 36 height 71
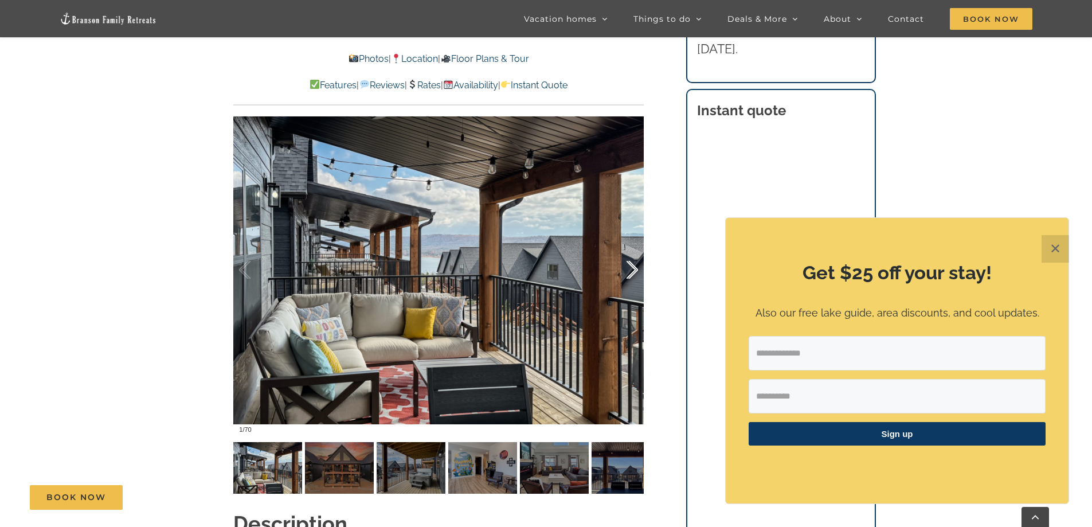
click at [629, 275] on div at bounding box center [621, 270] width 36 height 71
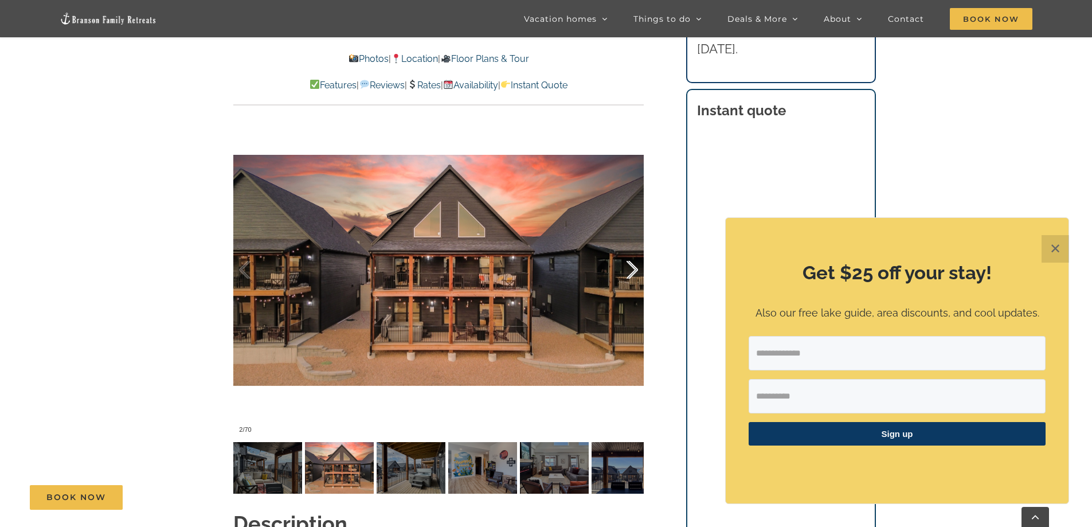
click at [629, 275] on div at bounding box center [621, 270] width 36 height 71
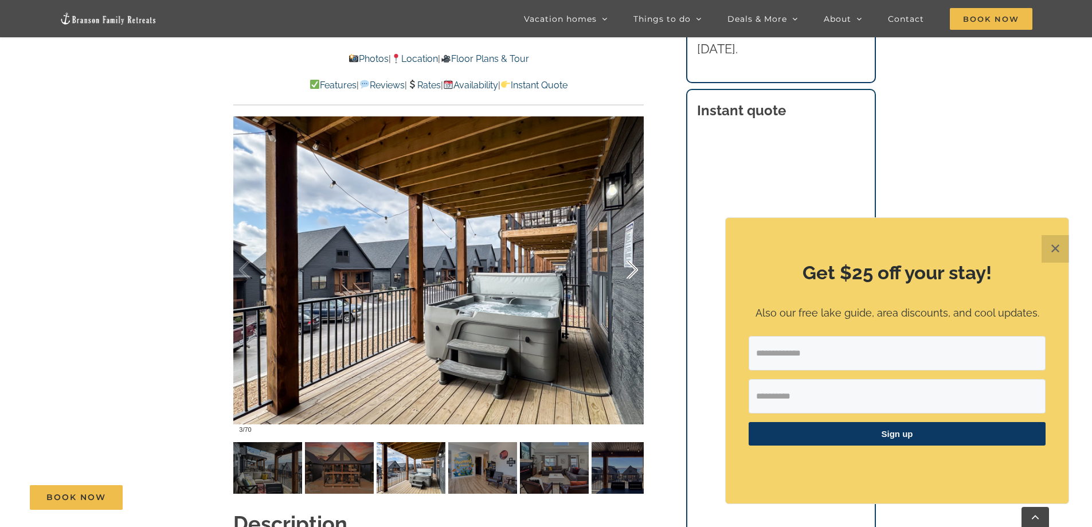
click at [629, 275] on div at bounding box center [621, 270] width 36 height 71
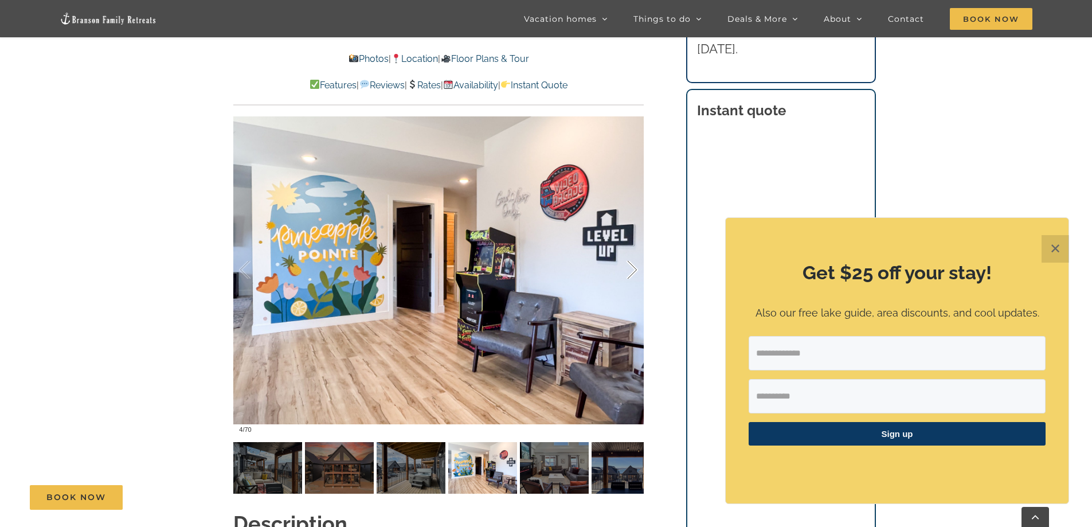
click at [629, 275] on div at bounding box center [621, 270] width 36 height 71
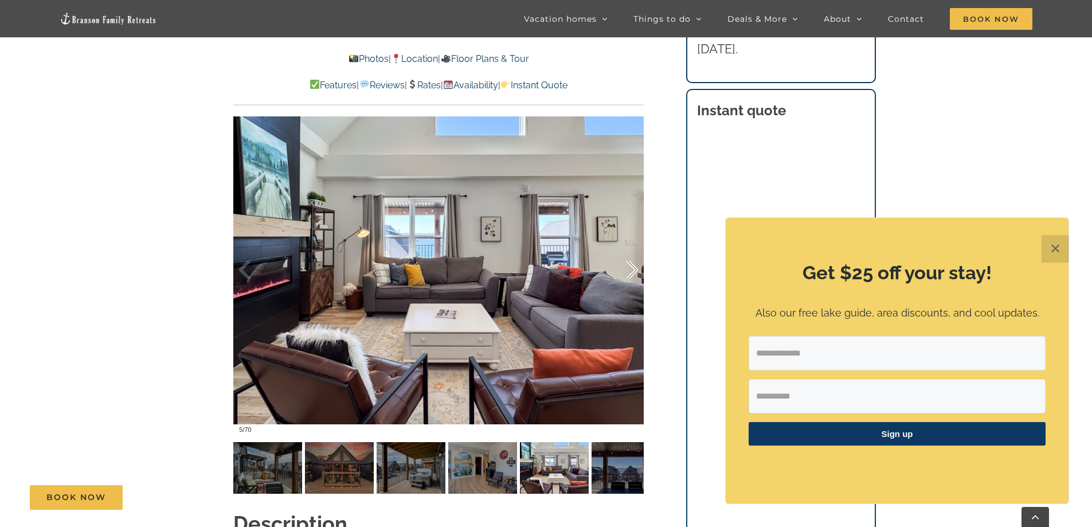
click at [629, 275] on div at bounding box center [621, 270] width 36 height 71
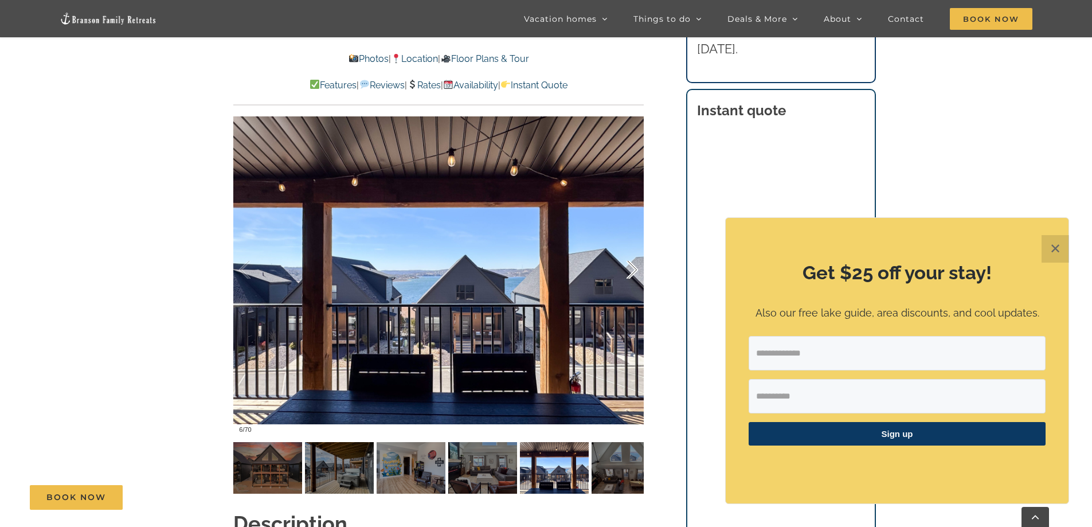
click at [629, 275] on div at bounding box center [621, 270] width 36 height 71
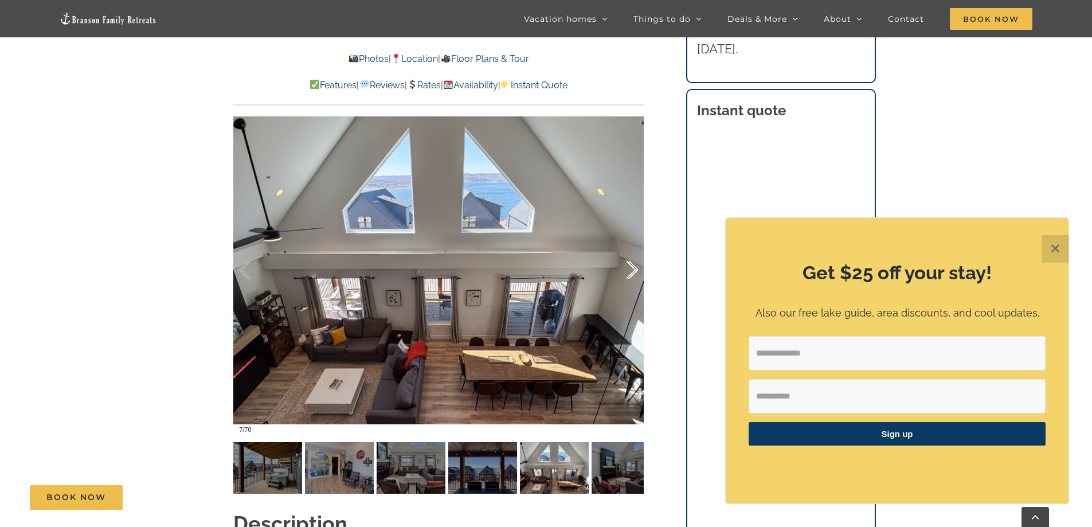
click at [629, 275] on div at bounding box center [621, 270] width 36 height 71
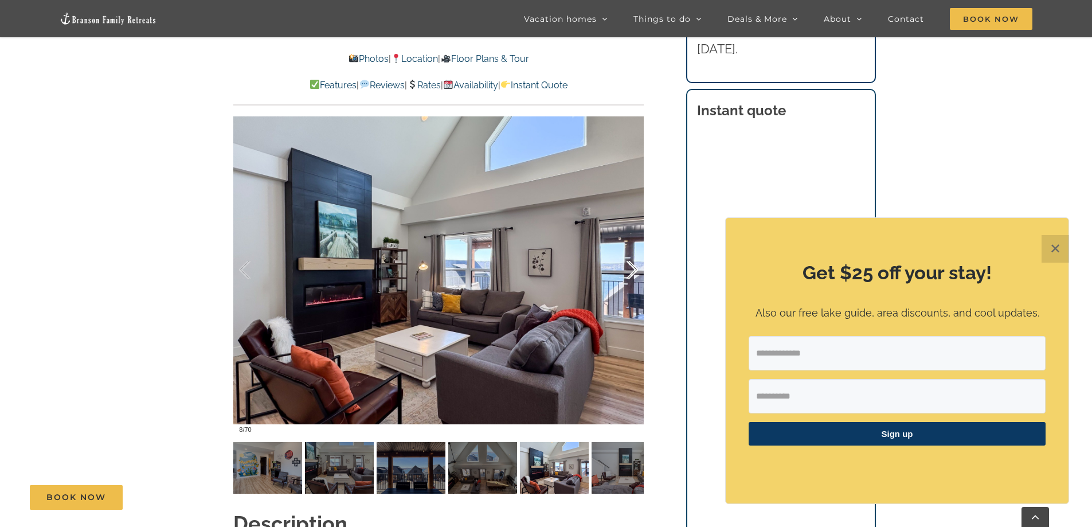
click at [629, 275] on div at bounding box center [621, 270] width 36 height 71
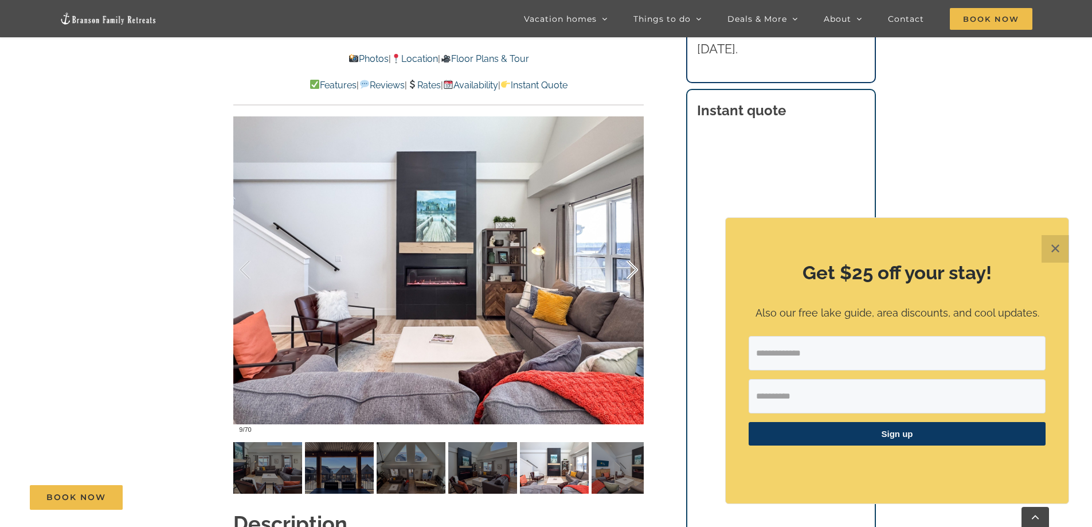
click at [629, 275] on div at bounding box center [621, 270] width 36 height 71
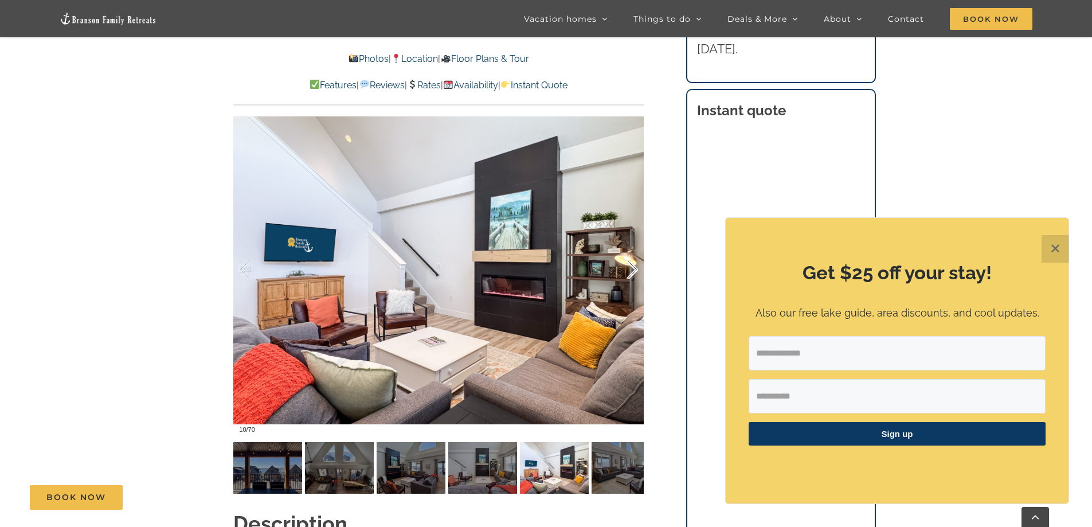
click at [629, 275] on div at bounding box center [621, 270] width 36 height 71
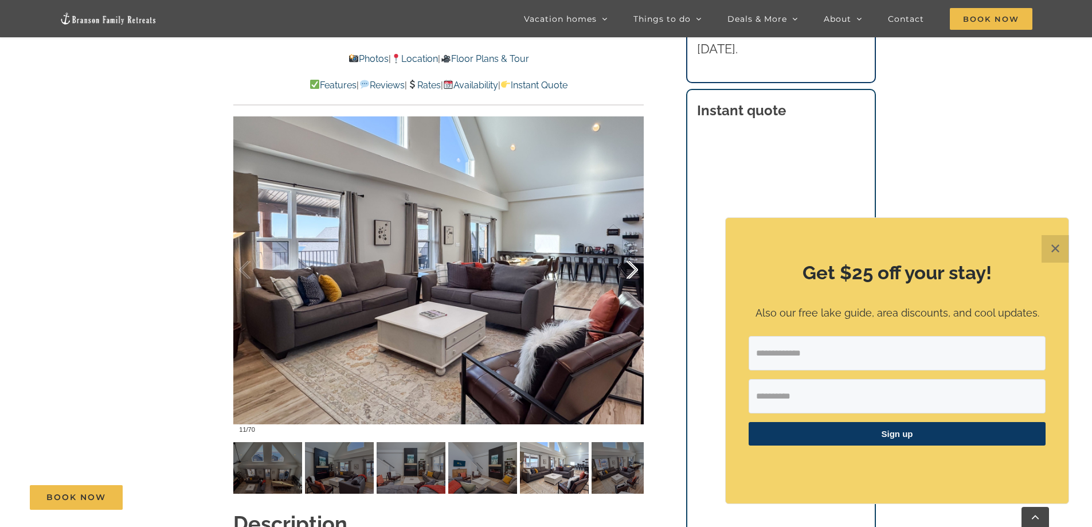
click at [629, 275] on div at bounding box center [621, 270] width 36 height 71
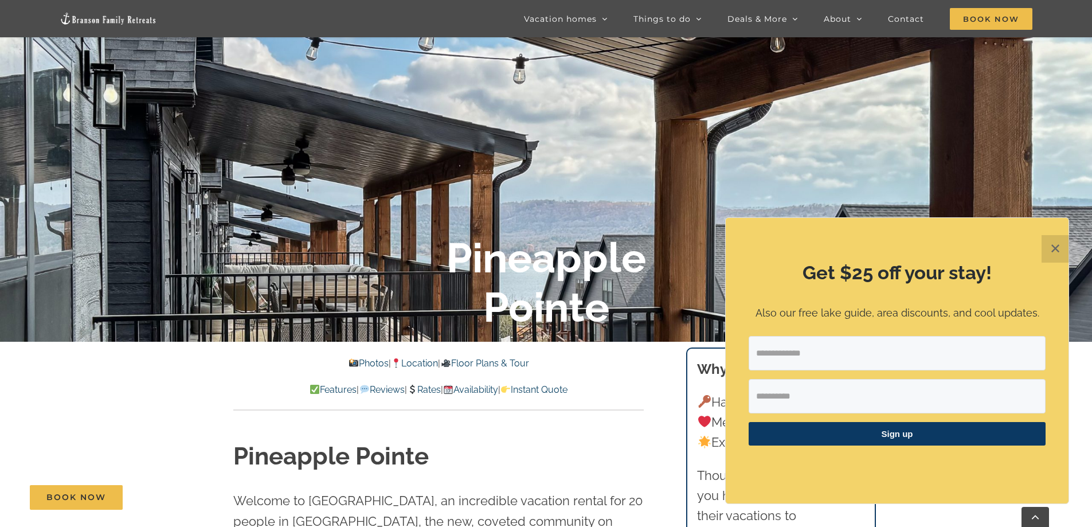
scroll to position [344, 0]
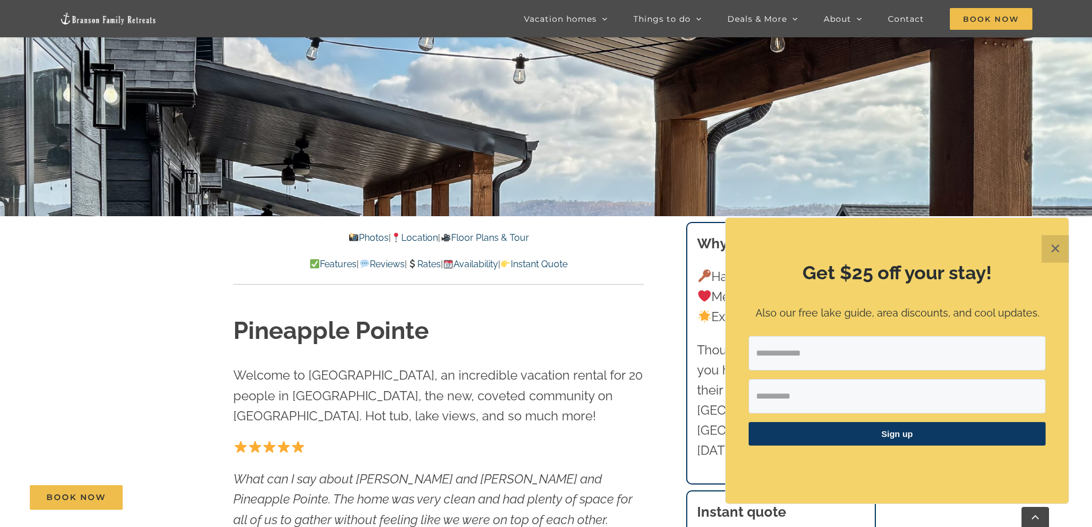
click at [1048, 248] on button "✕" at bounding box center [1056, 249] width 28 height 28
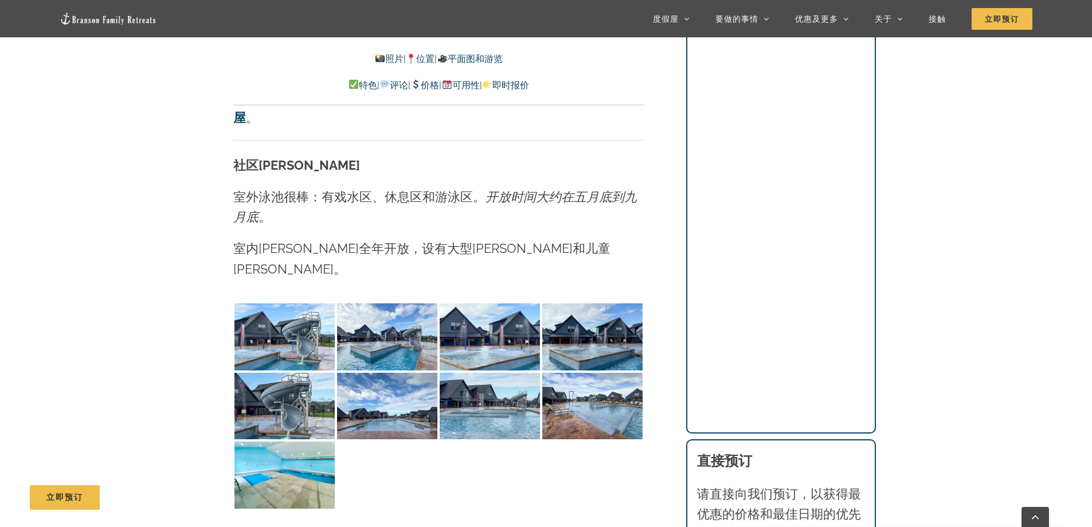
scroll to position [2351, 0]
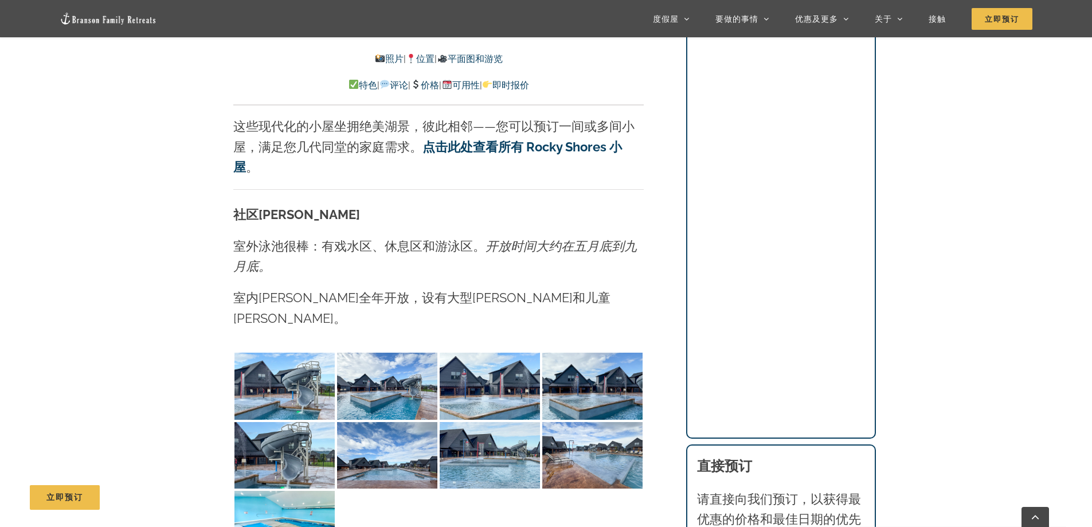
drag, startPoint x: 1021, startPoint y: 96, endPoint x: 1021, endPoint y: 73, distance: 22.4
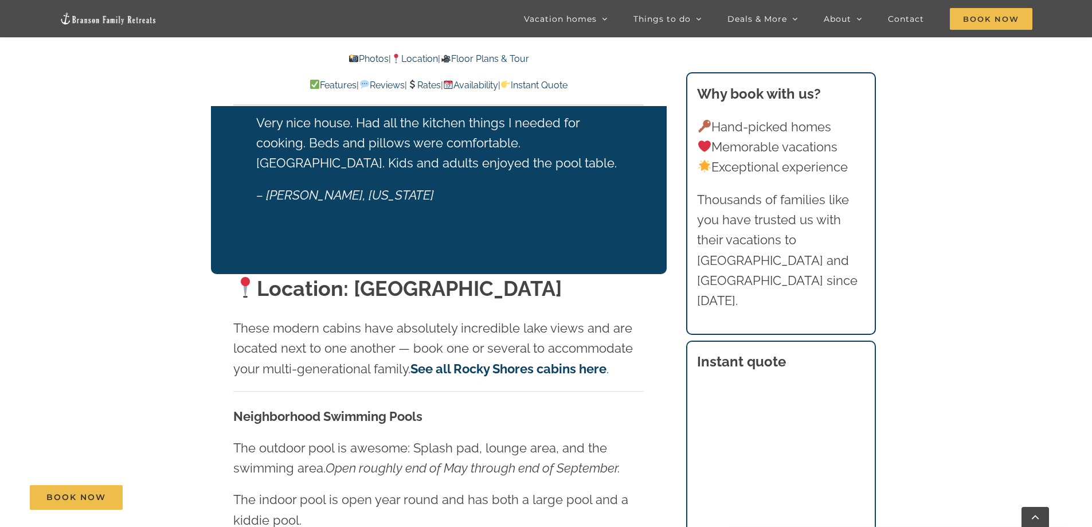
scroll to position [2553, 0]
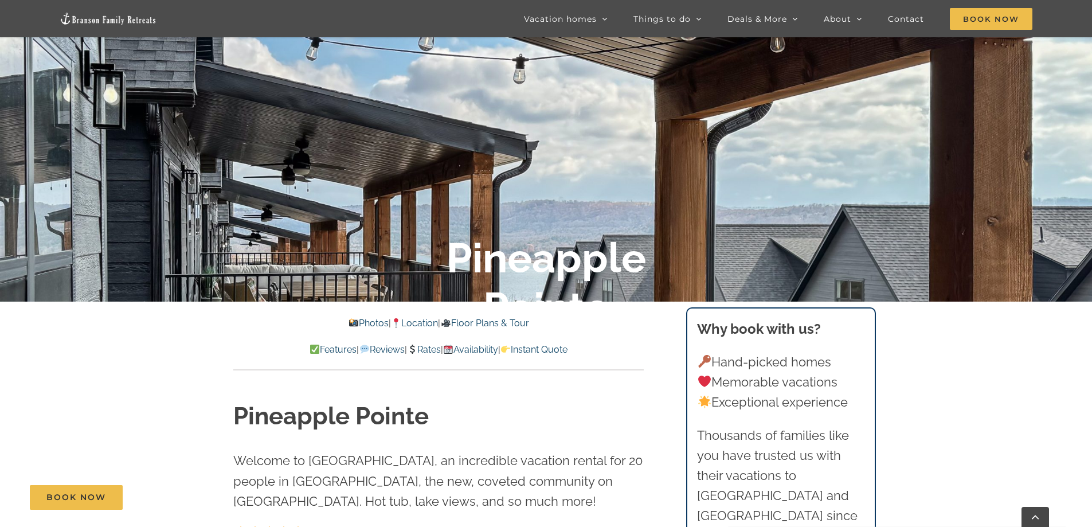
scroll to position [259, 0]
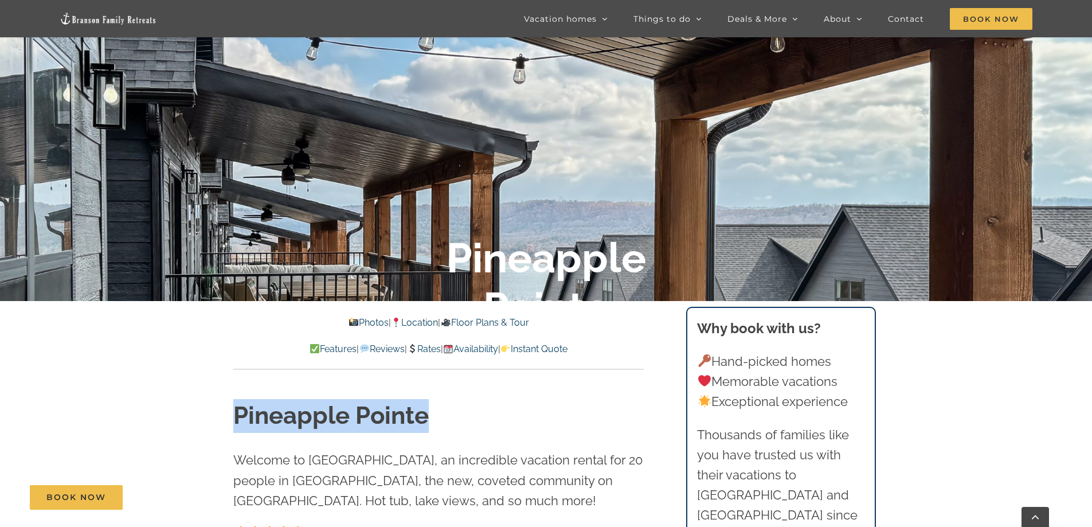
drag, startPoint x: 431, startPoint y: 408, endPoint x: 230, endPoint y: 411, distance: 200.7
copy h1 "Pineapple Pointe"
click at [523, 415] on h1 "Pineapple Pointe" at bounding box center [438, 416] width 411 height 34
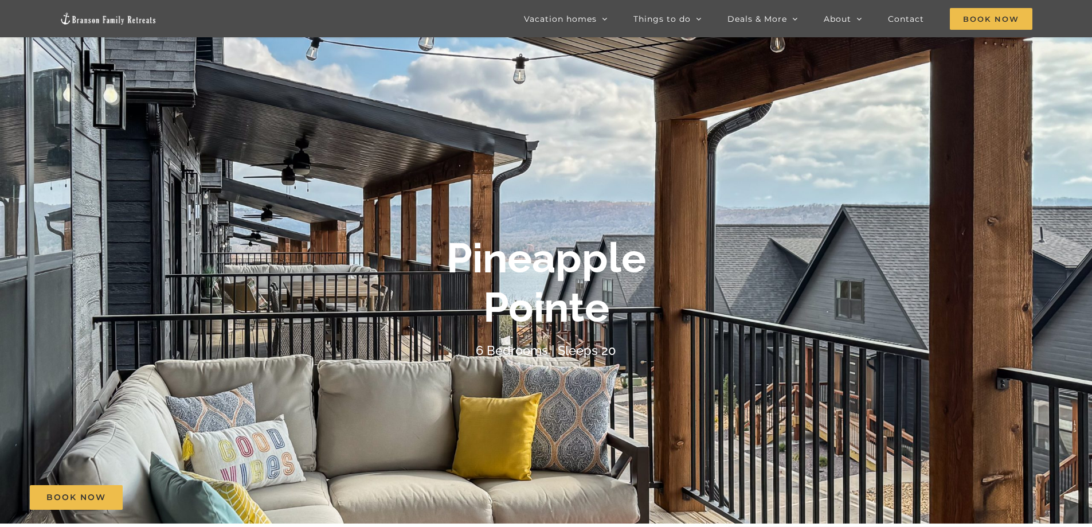
scroll to position [0, 0]
